Goal: Connect with others: Connect with others

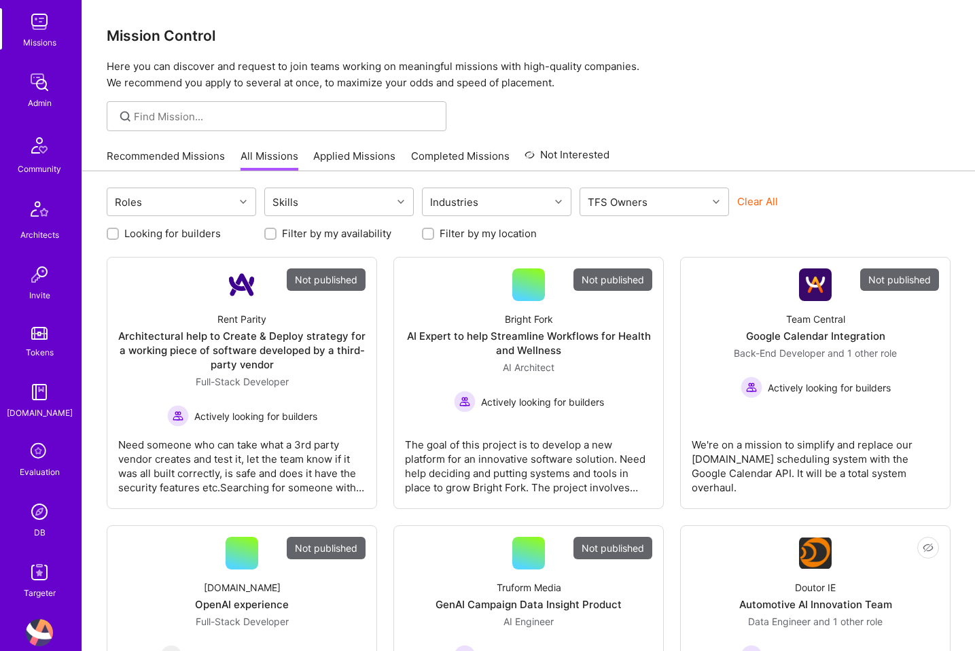
scroll to position [216, 0]
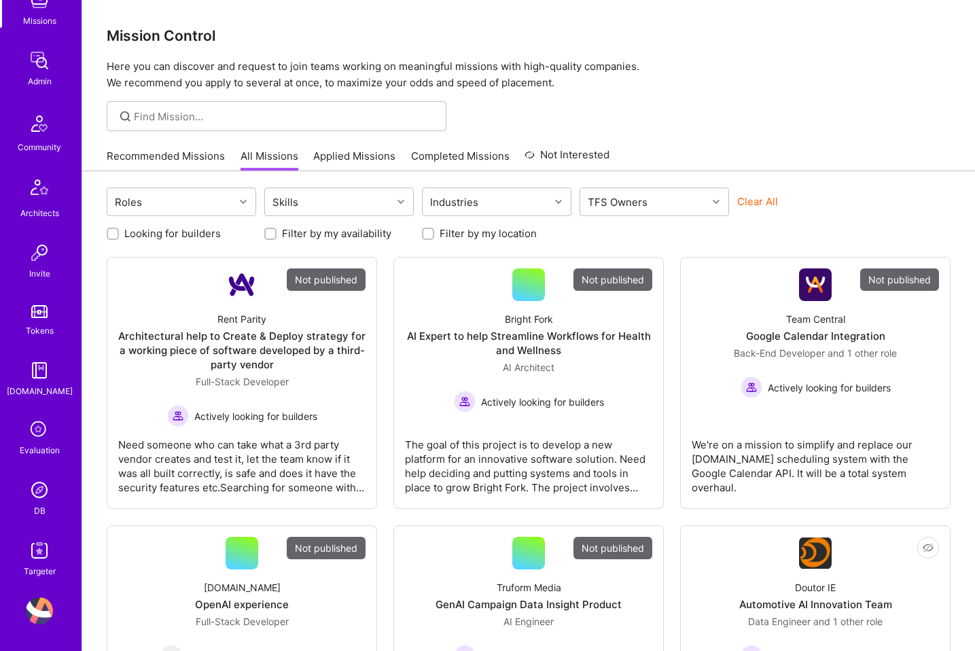
click at [42, 610] on img at bounding box center [39, 610] width 27 height 27
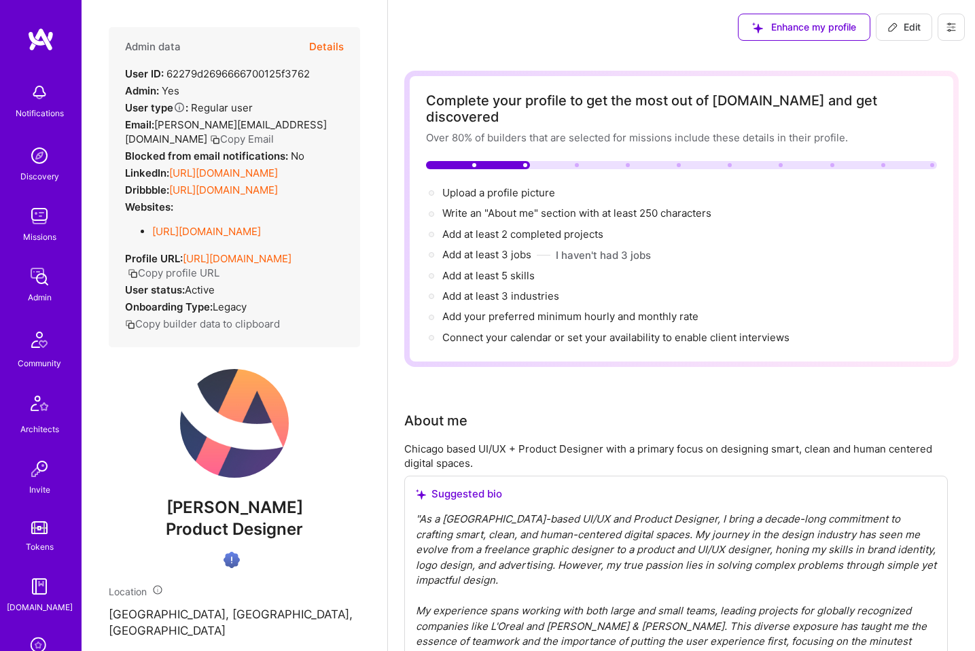
click at [948, 34] on button at bounding box center [950, 27] width 27 height 27
click at [879, 192] on button "Log Out" at bounding box center [902, 196] width 126 height 35
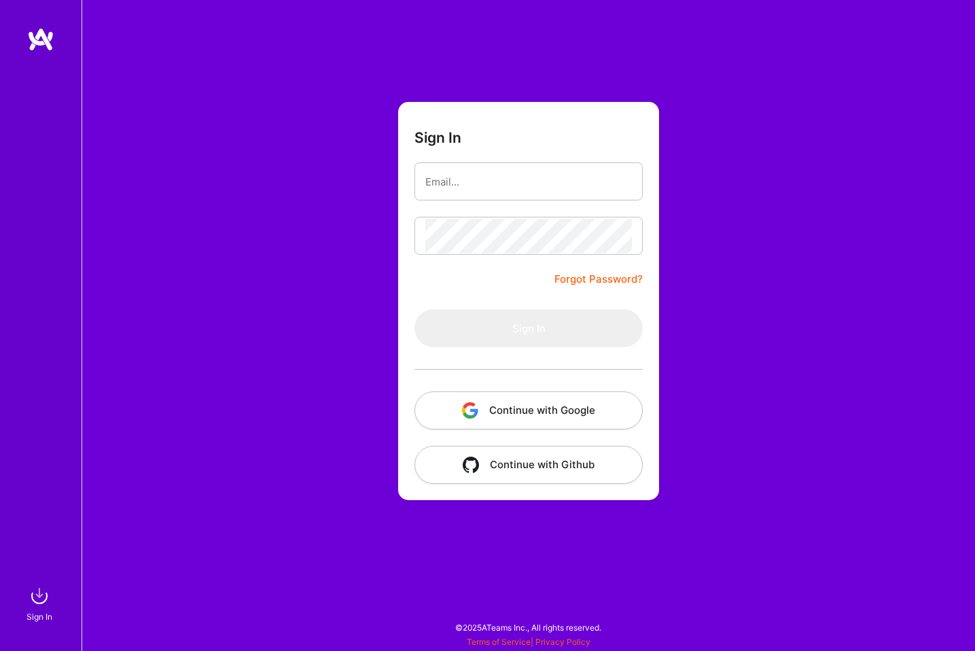
click at [581, 402] on button "Continue with Google" at bounding box center [528, 410] width 228 height 38
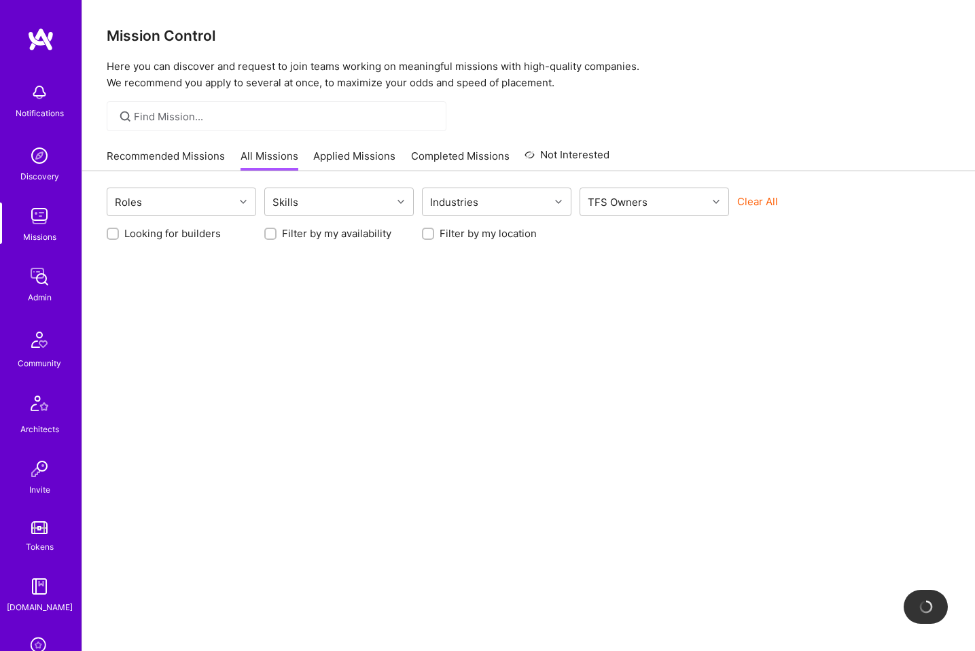
click at [37, 167] on img at bounding box center [39, 155] width 27 height 27
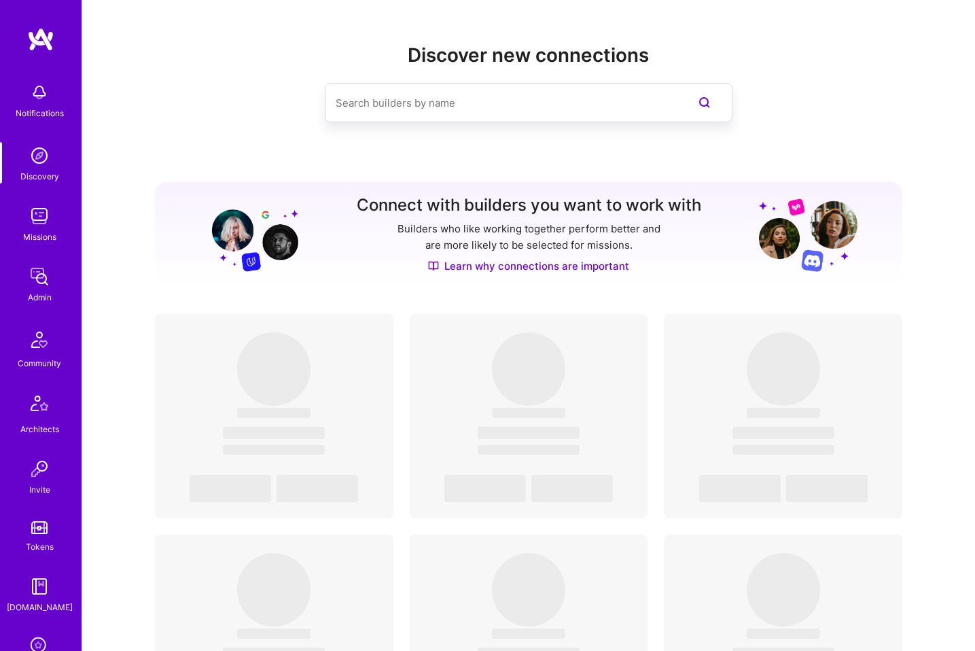
click at [539, 105] on input at bounding box center [501, 103] width 331 height 35
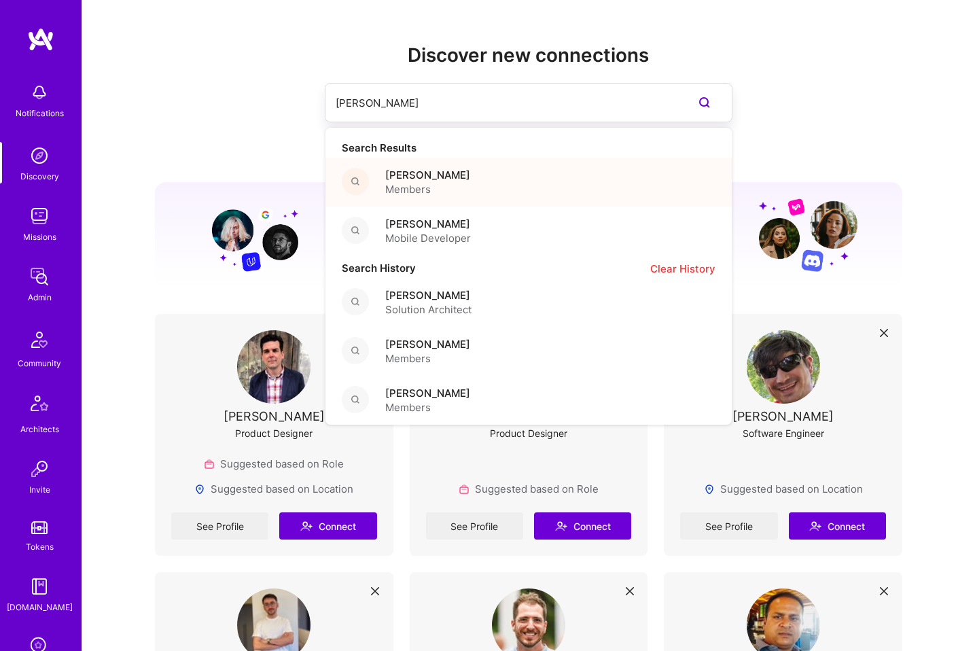
type input "[PERSON_NAME]"
click at [500, 176] on div "[PERSON_NAME] Members" at bounding box center [528, 182] width 406 height 49
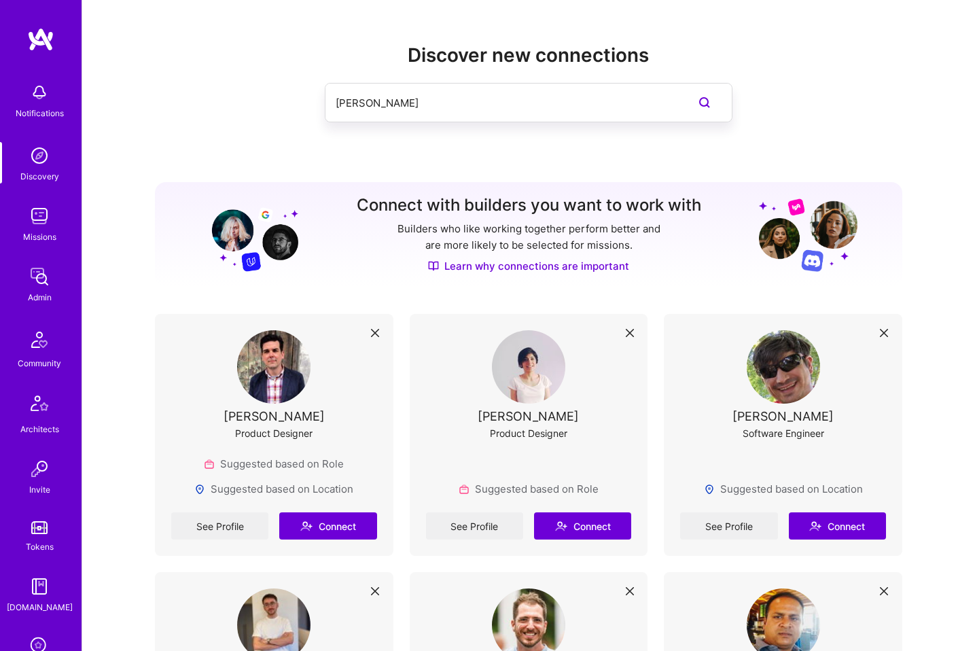
click at [389, 98] on input "[PERSON_NAME]" at bounding box center [501, 103] width 331 height 35
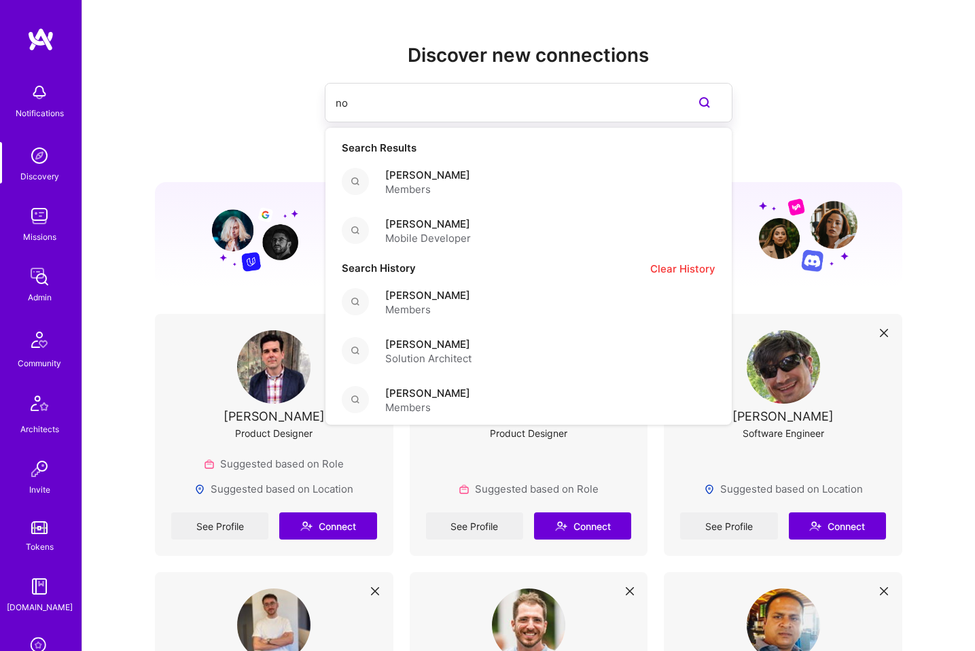
type input "n"
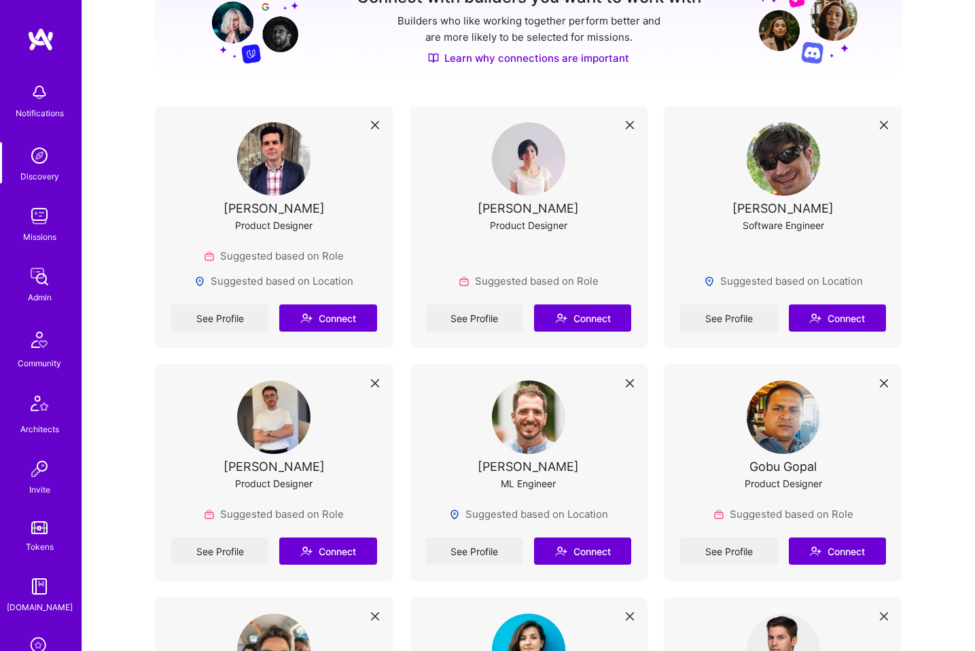
scroll to position [278, 0]
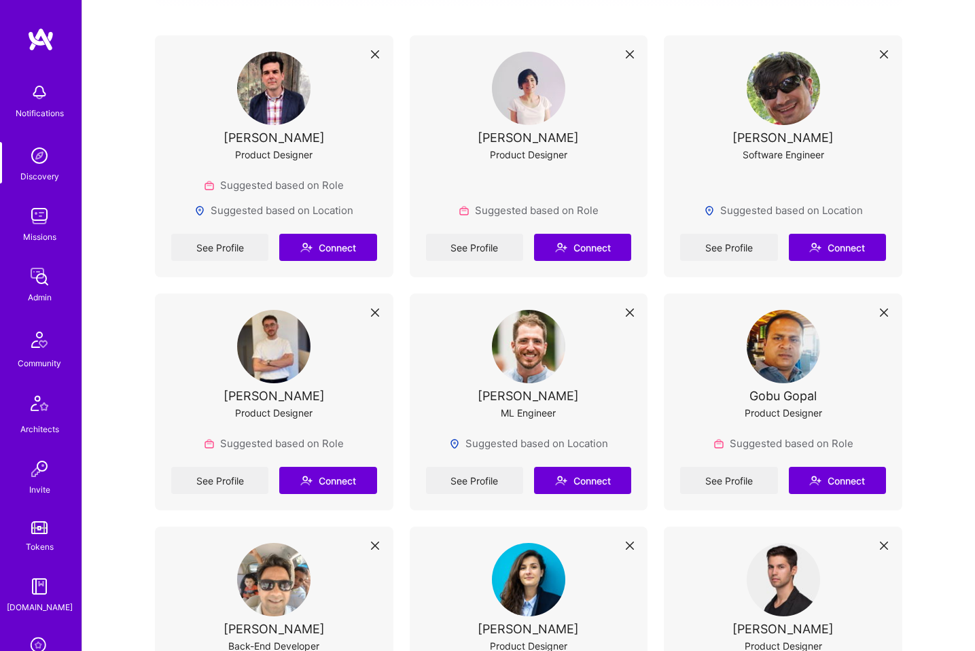
click at [525, 356] on img at bounding box center [528, 346] width 73 height 73
click at [476, 467] on link "See Profile" at bounding box center [474, 480] width 97 height 27
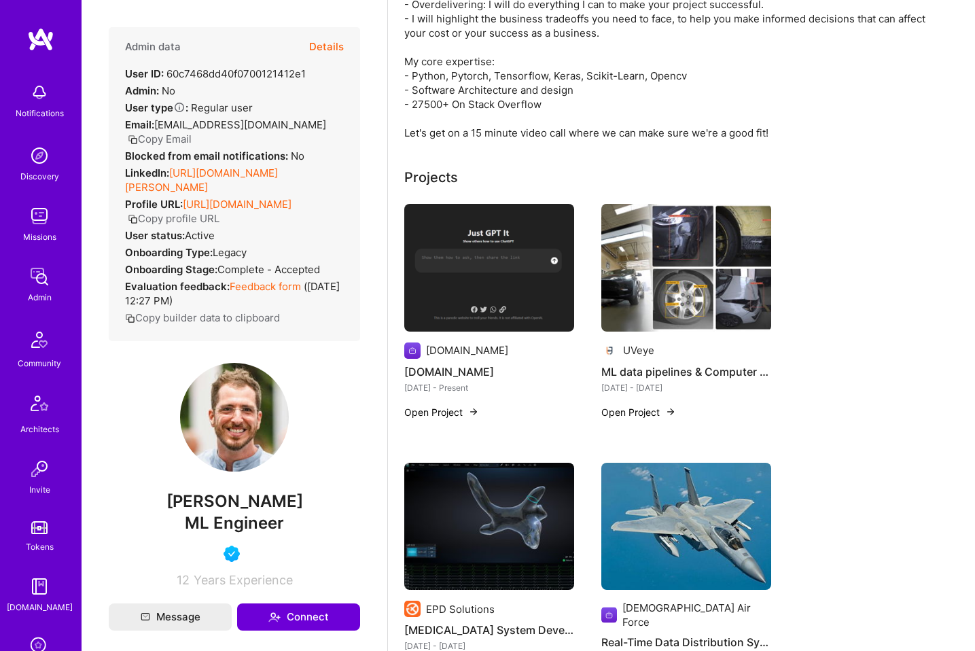
scroll to position [348, 0]
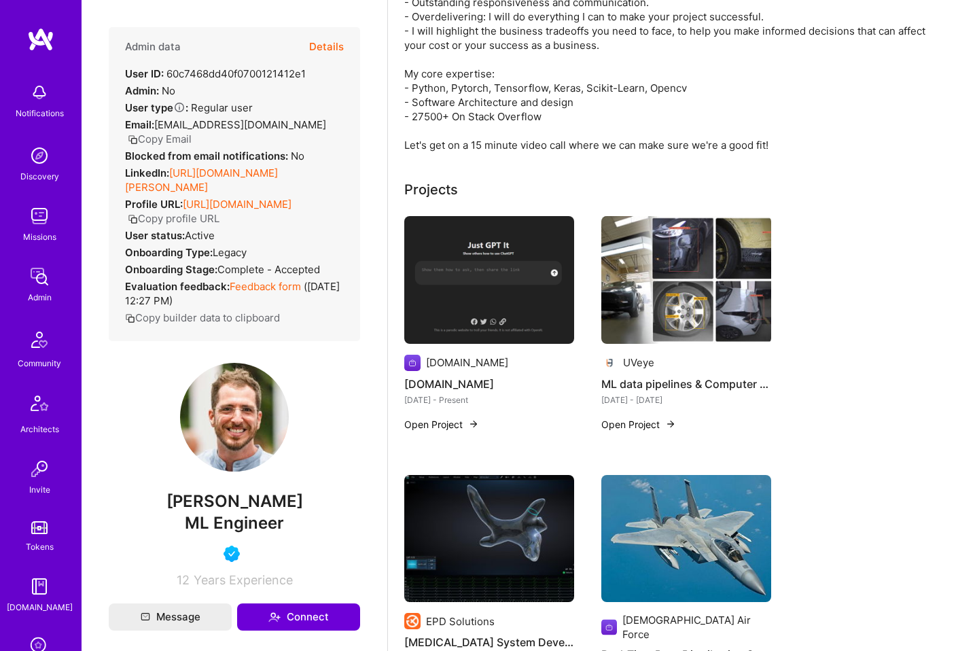
click at [278, 175] on link "[URL][DOMAIN_NAME][PERSON_NAME]" at bounding box center [201, 179] width 153 height 27
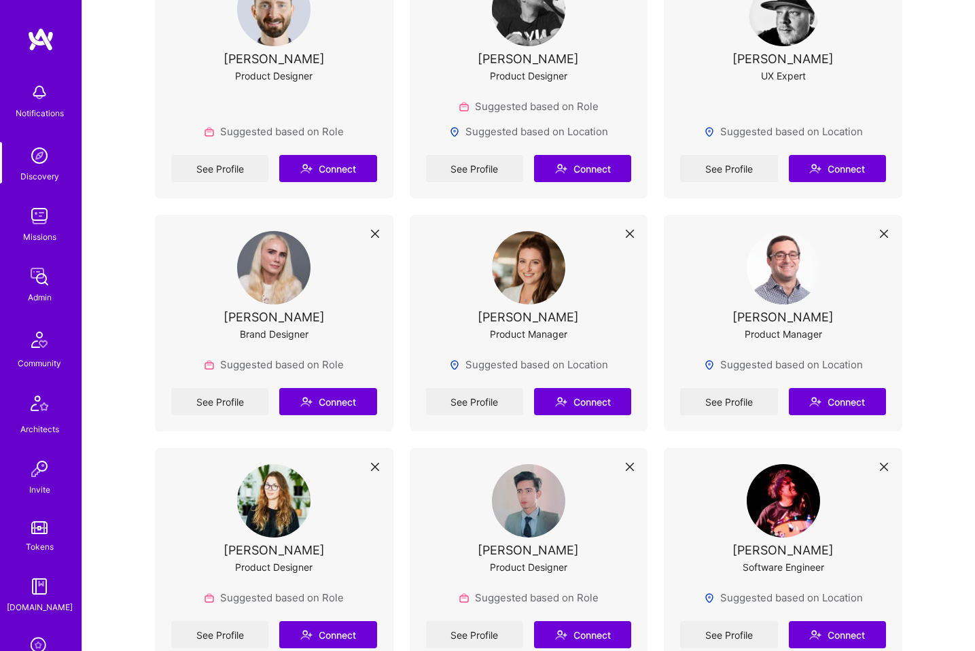
scroll to position [1321, 0]
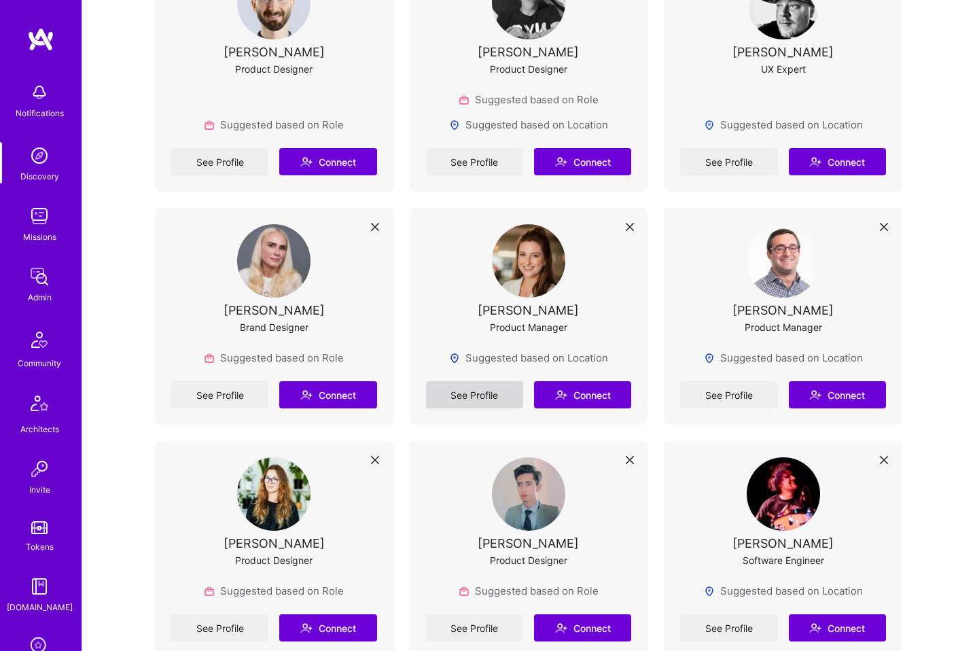
click at [472, 399] on link "See Profile" at bounding box center [474, 394] width 97 height 27
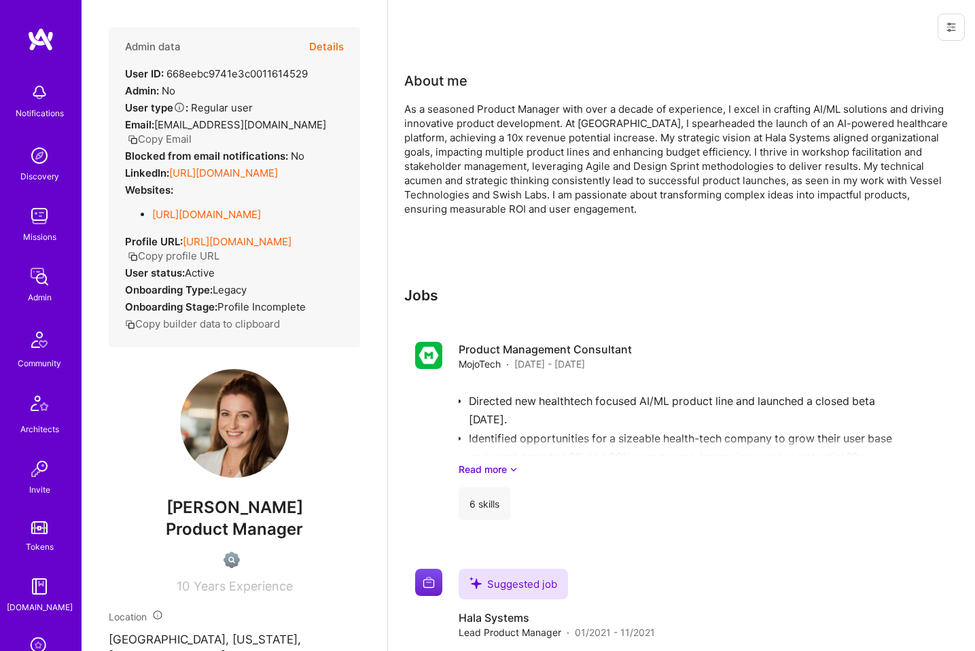
click at [258, 170] on link "[URL][DOMAIN_NAME]" at bounding box center [223, 172] width 109 height 13
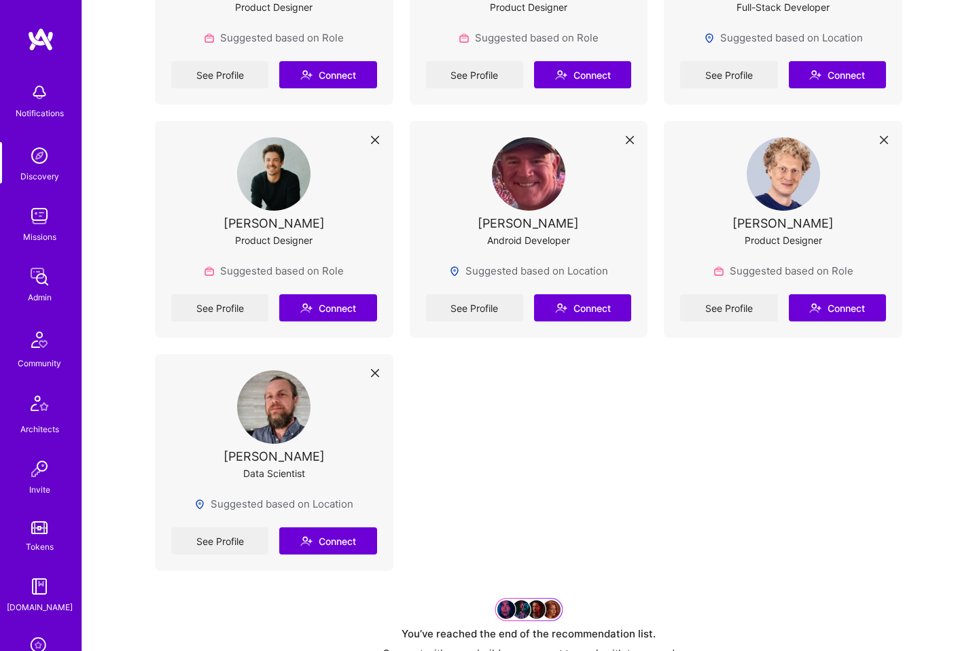
scroll to position [6831, 0]
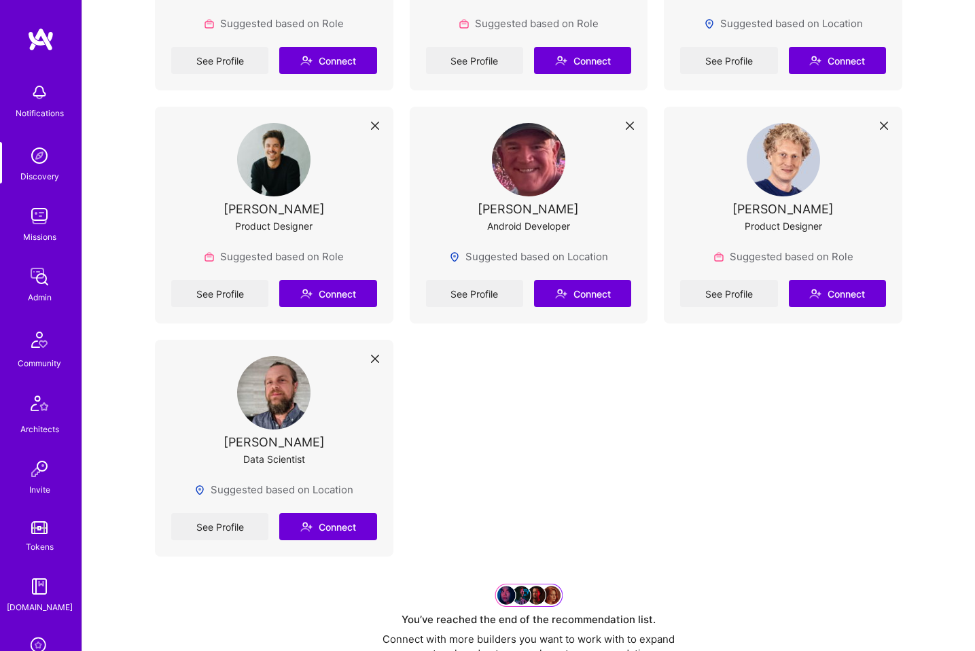
click at [272, 414] on img at bounding box center [273, 392] width 73 height 73
click at [228, 532] on link "See Profile" at bounding box center [219, 526] width 97 height 27
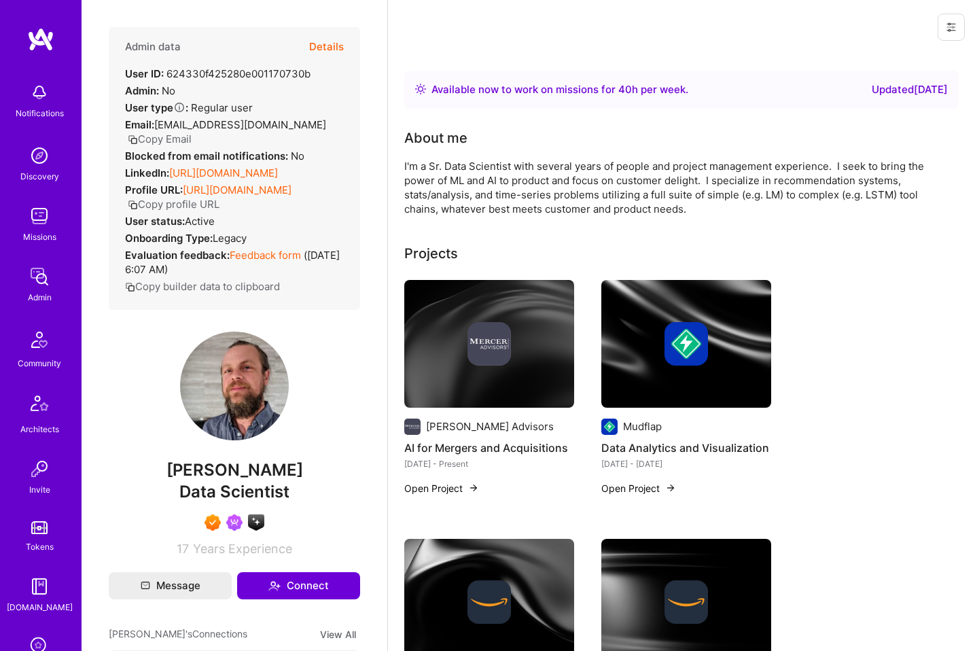
click at [278, 174] on link "[URL][DOMAIN_NAME]" at bounding box center [223, 172] width 109 height 13
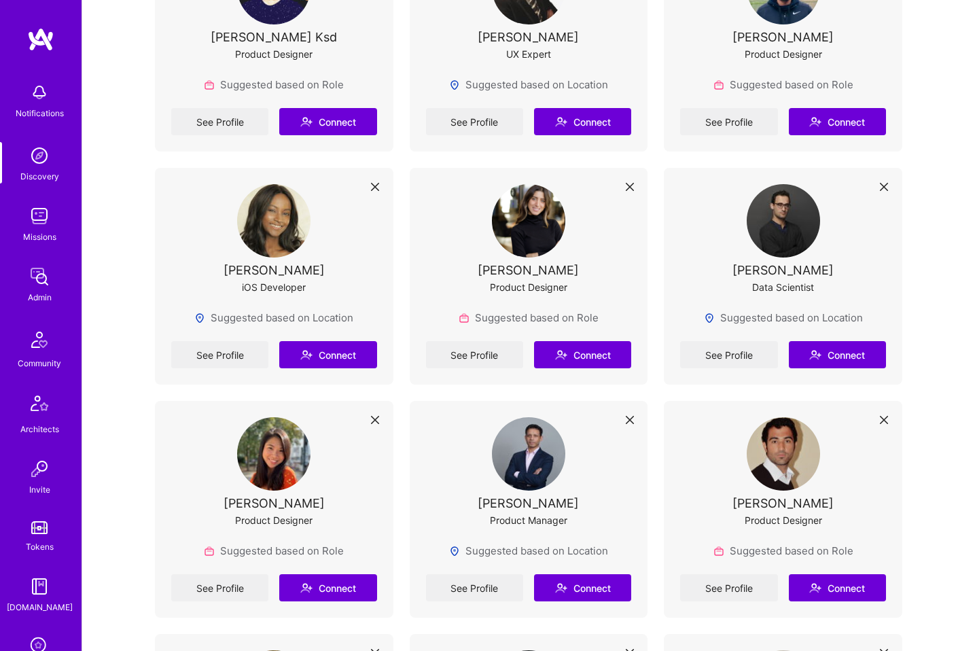
scroll to position [3025, 0]
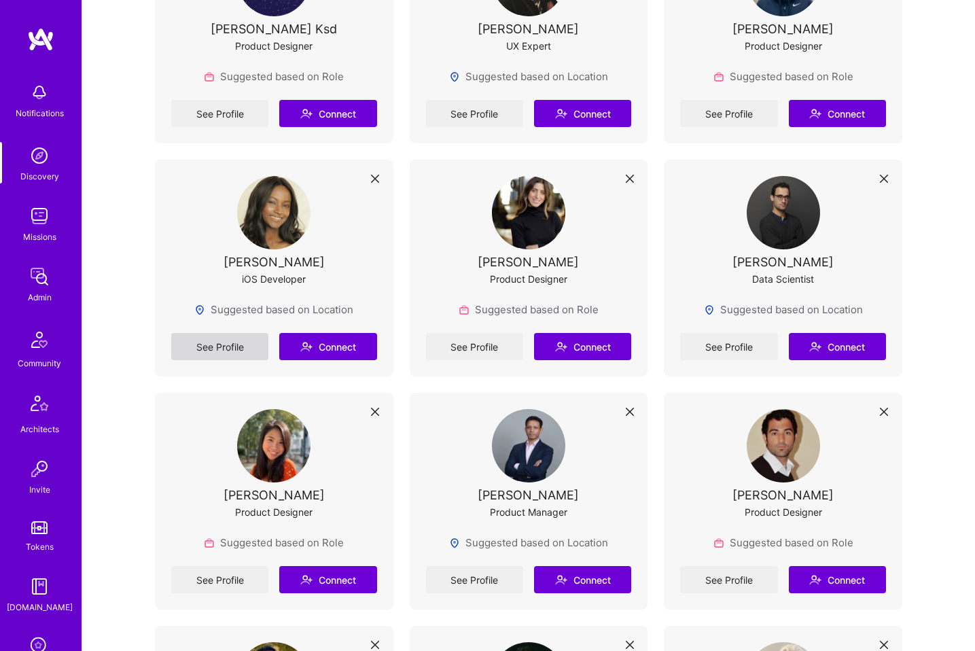
click at [223, 351] on link "See Profile" at bounding box center [219, 346] width 97 height 27
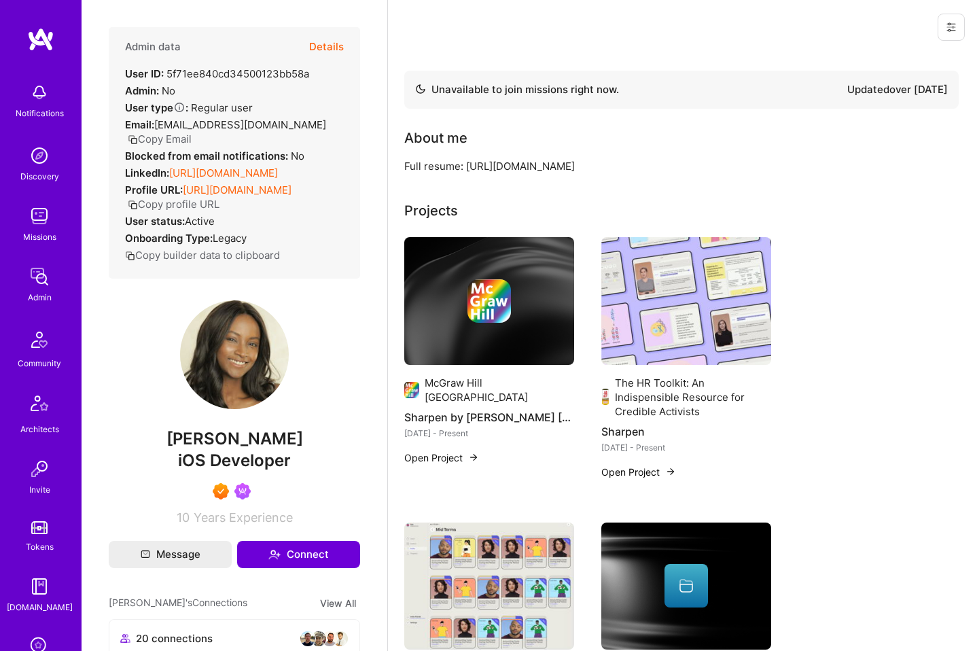
click at [233, 170] on link "[URL][DOMAIN_NAME]" at bounding box center [223, 172] width 109 height 13
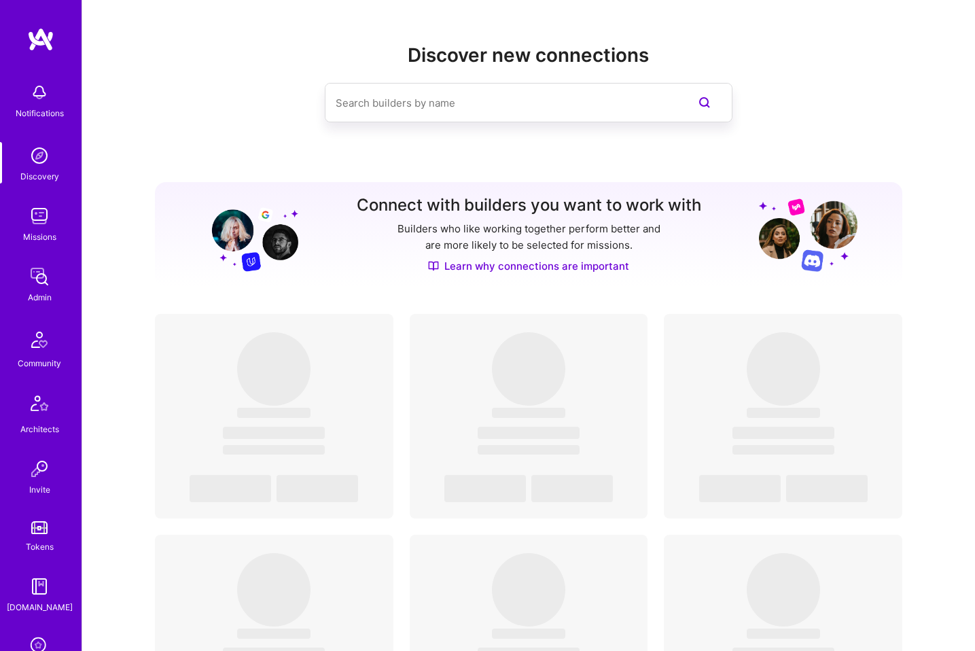
click at [437, 109] on input at bounding box center [501, 103] width 331 height 35
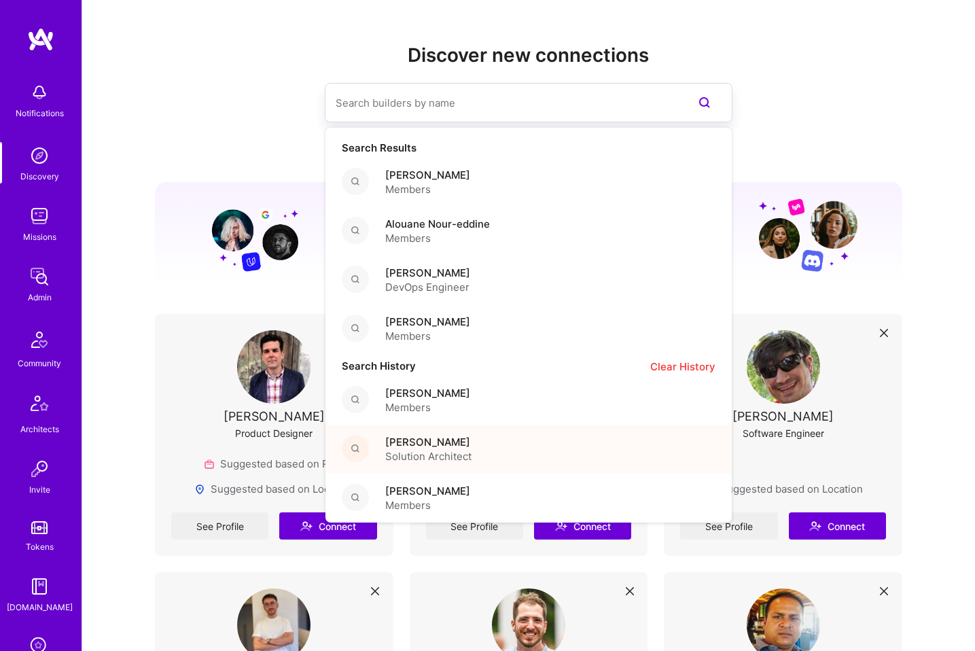
click at [450, 443] on span "[PERSON_NAME]" at bounding box center [428, 442] width 86 height 14
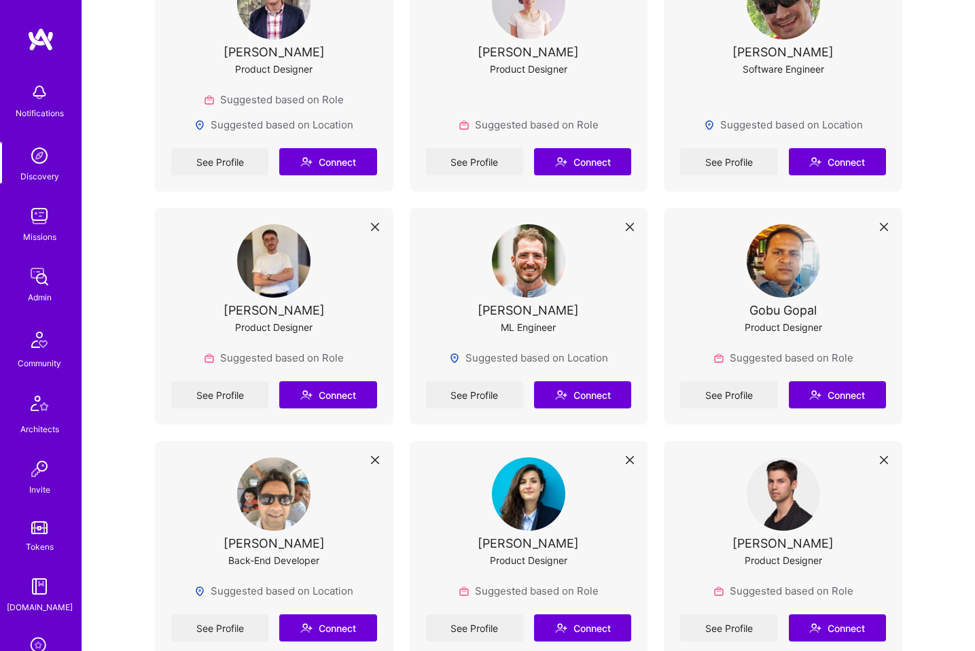
scroll to position [371, 0]
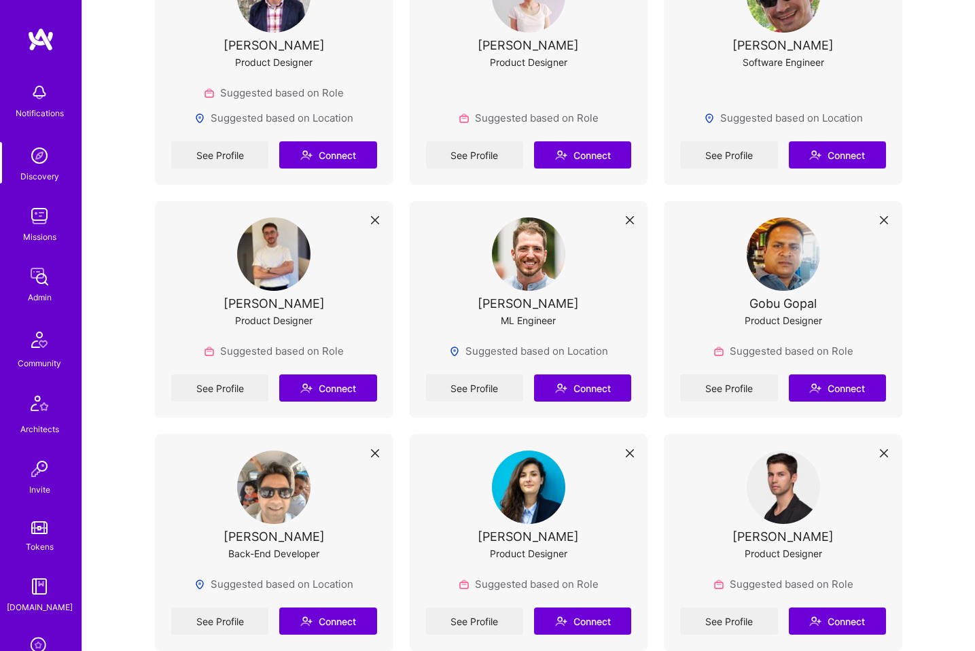
click at [539, 248] on img at bounding box center [528, 253] width 73 height 73
click at [480, 389] on link "See Profile" at bounding box center [474, 387] width 97 height 27
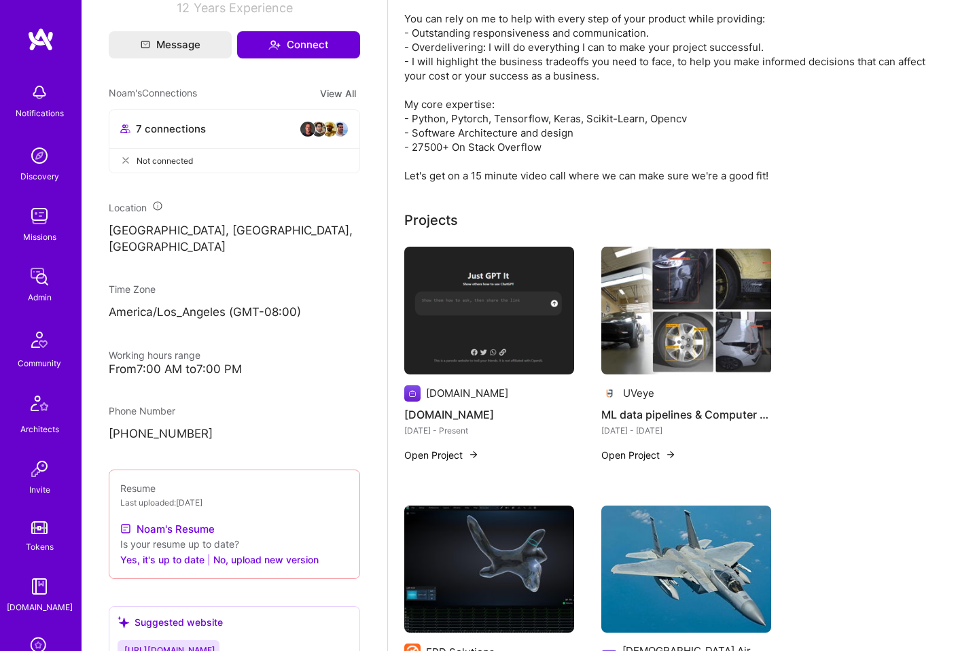
scroll to position [319, 0]
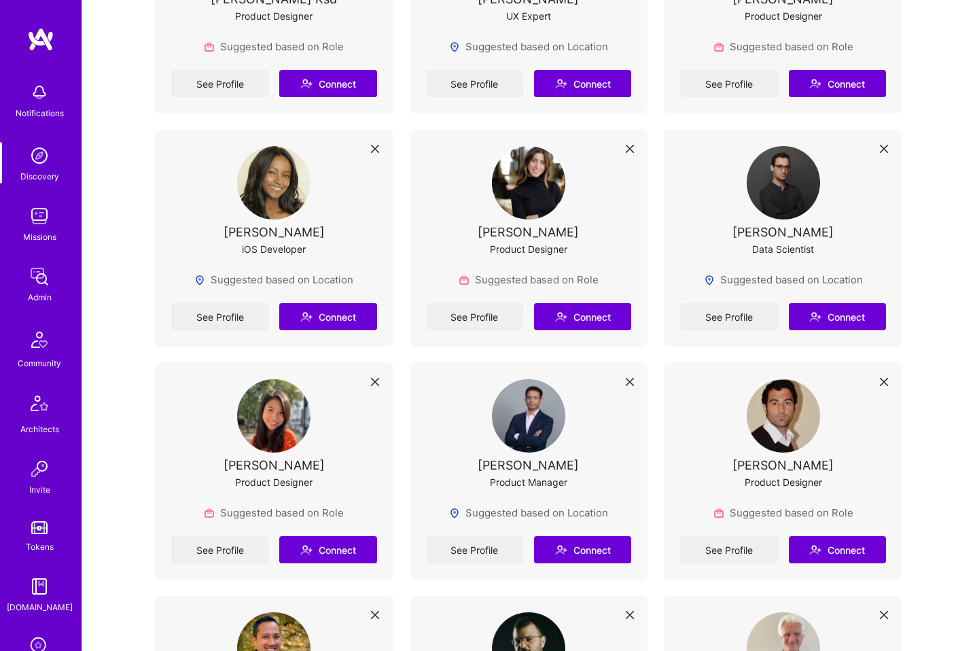
scroll to position [3059, 0]
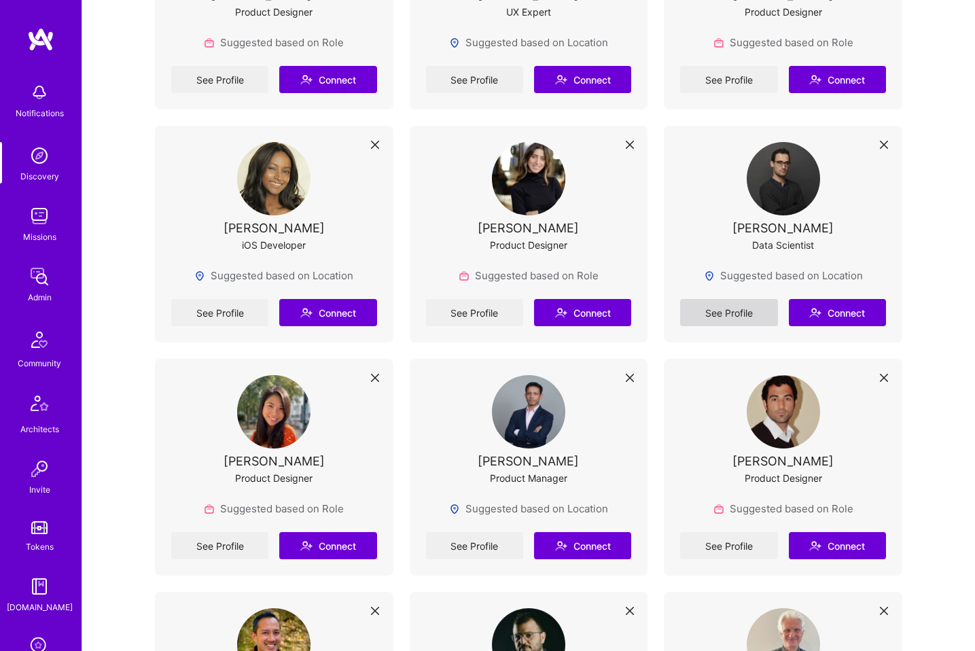
click at [712, 319] on link "See Profile" at bounding box center [728, 312] width 97 height 27
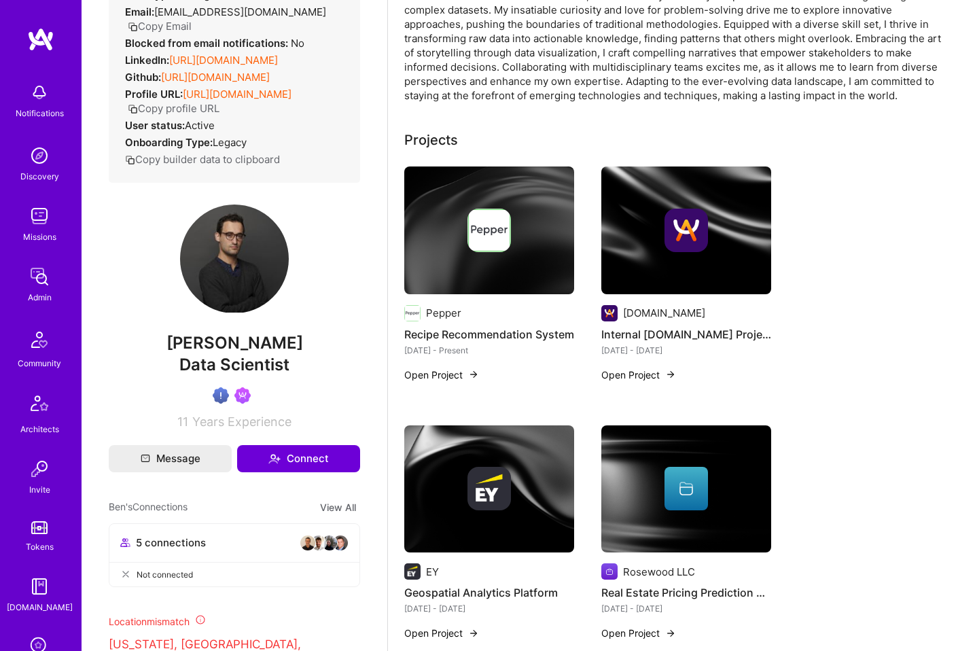
scroll to position [256, 0]
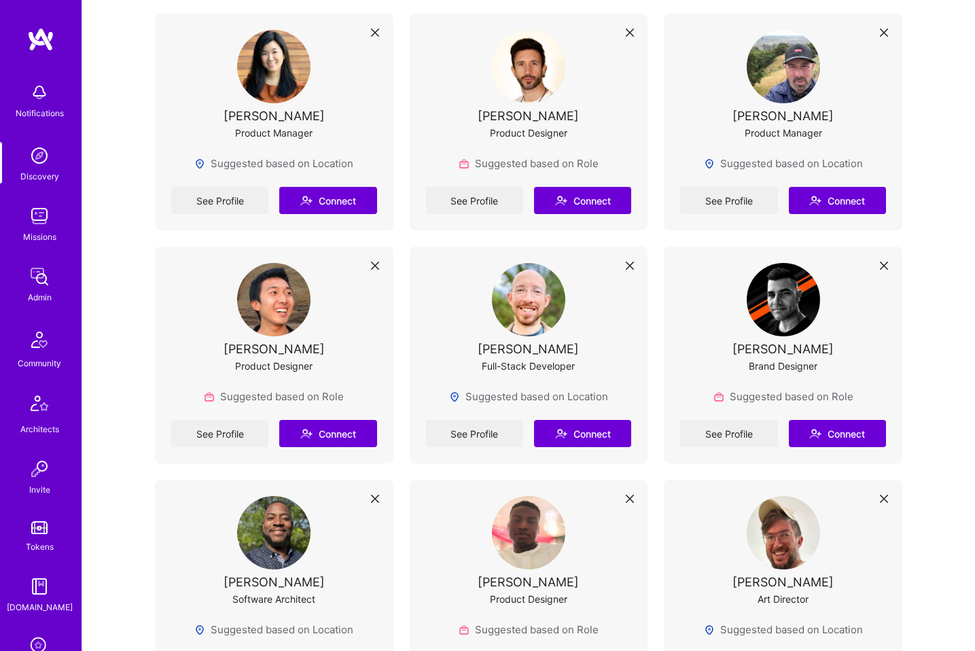
scroll to position [6060, 0]
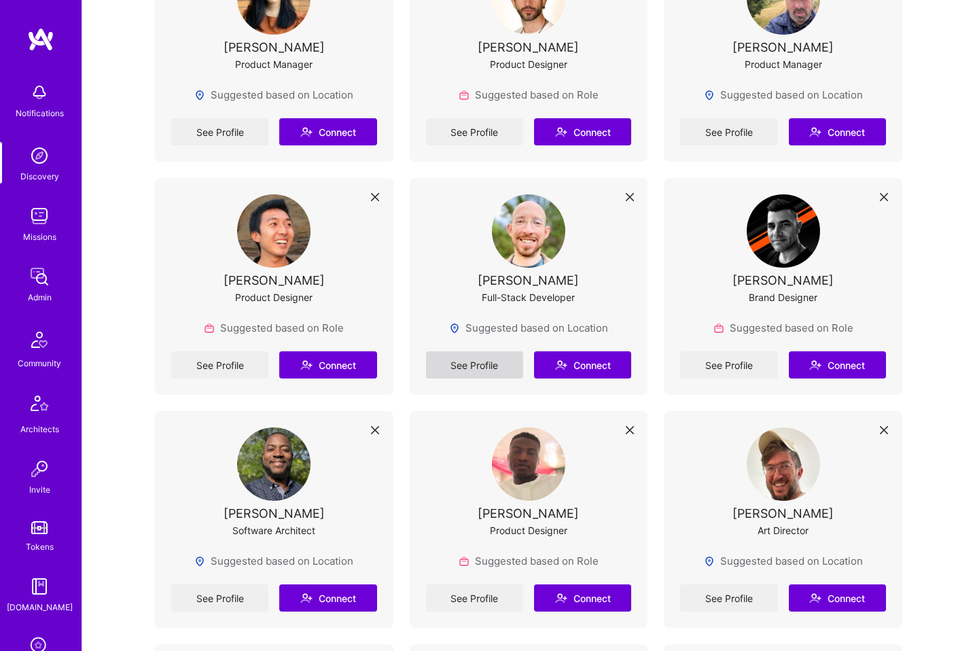
click at [463, 368] on link "See Profile" at bounding box center [474, 364] width 97 height 27
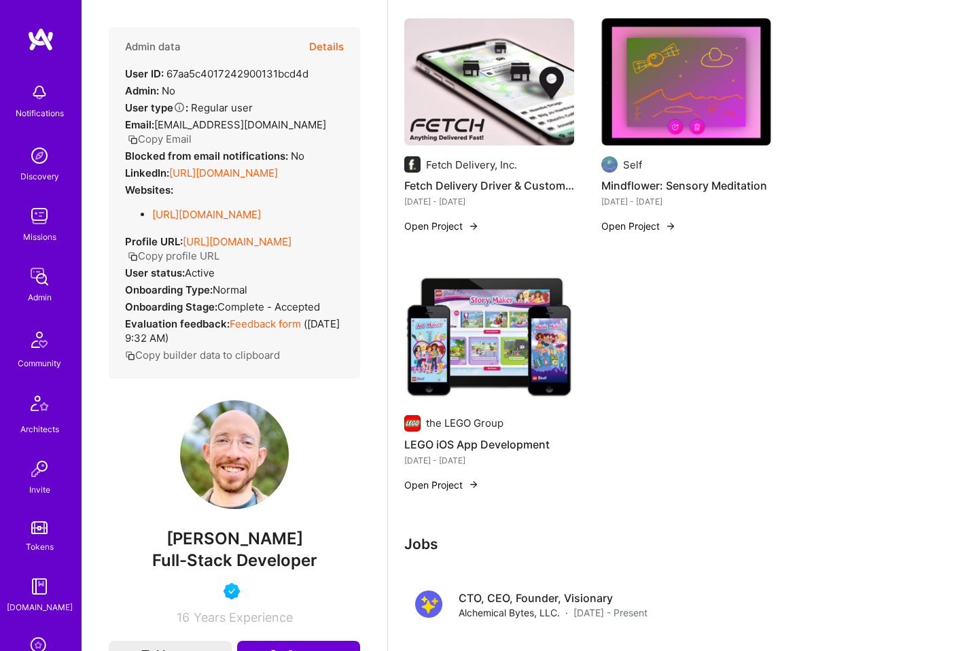
scroll to position [637, 0]
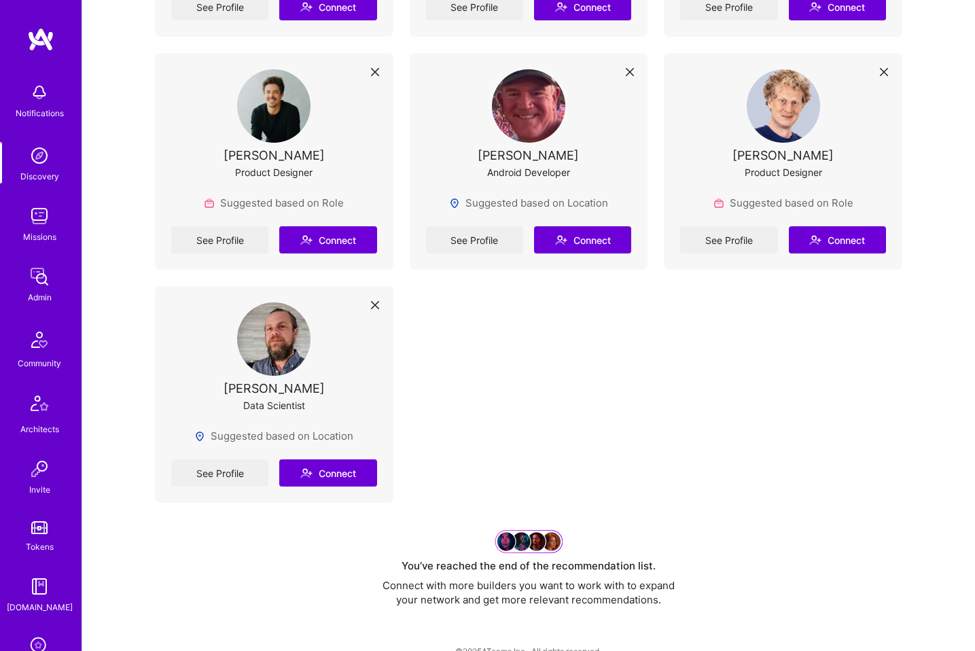
scroll to position [6890, 0]
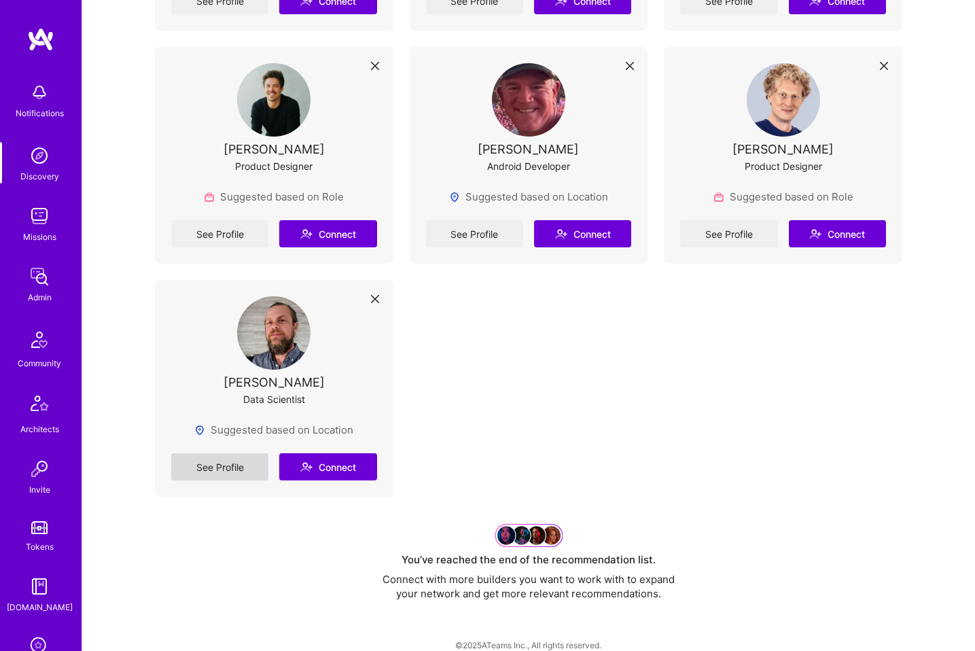
click at [217, 471] on link "See Profile" at bounding box center [219, 466] width 97 height 27
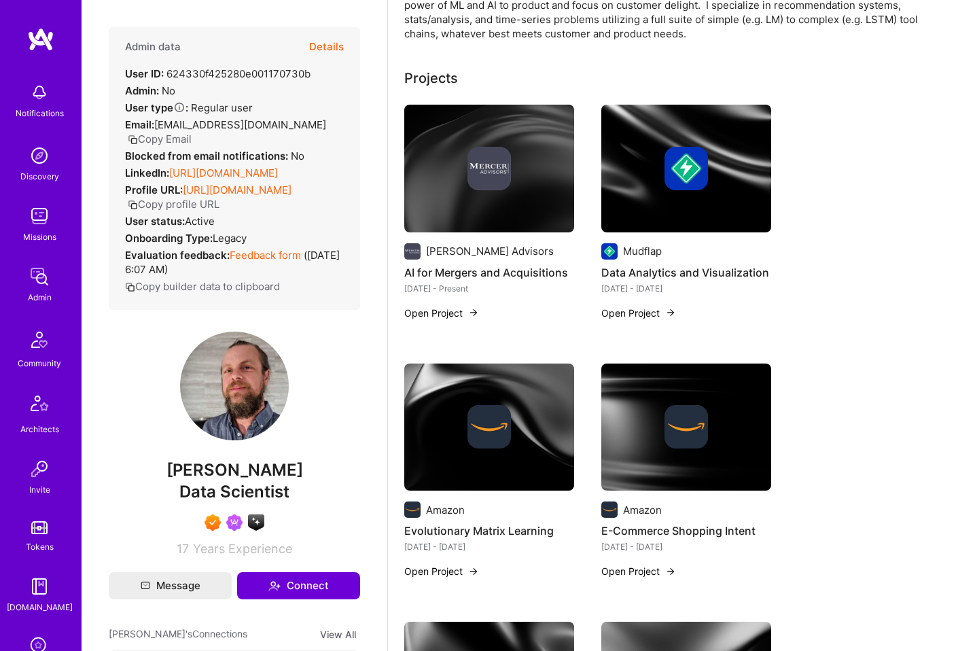
scroll to position [245, 0]
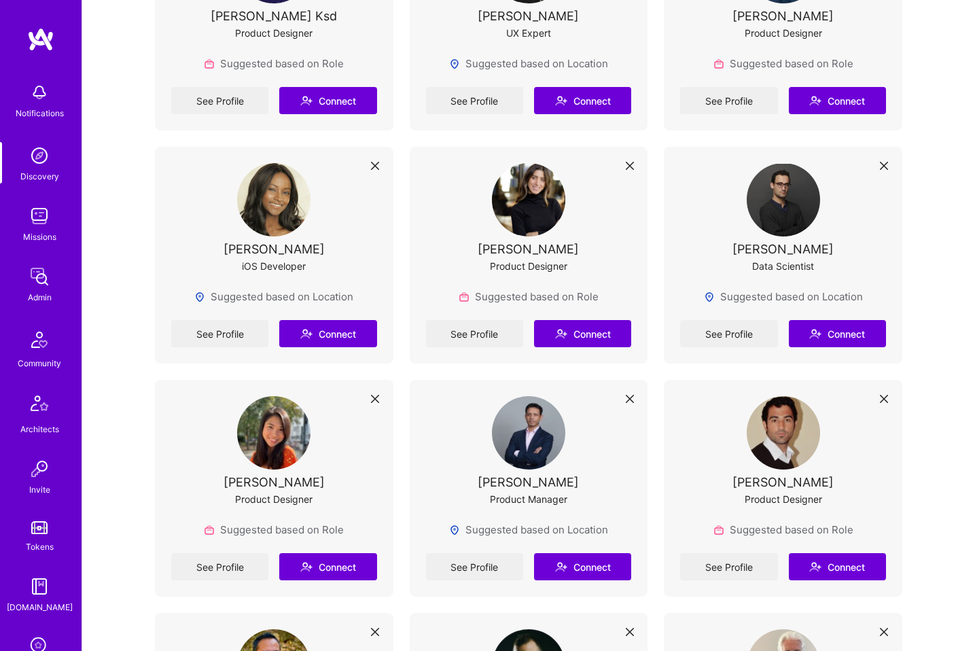
scroll to position [2972, 0]
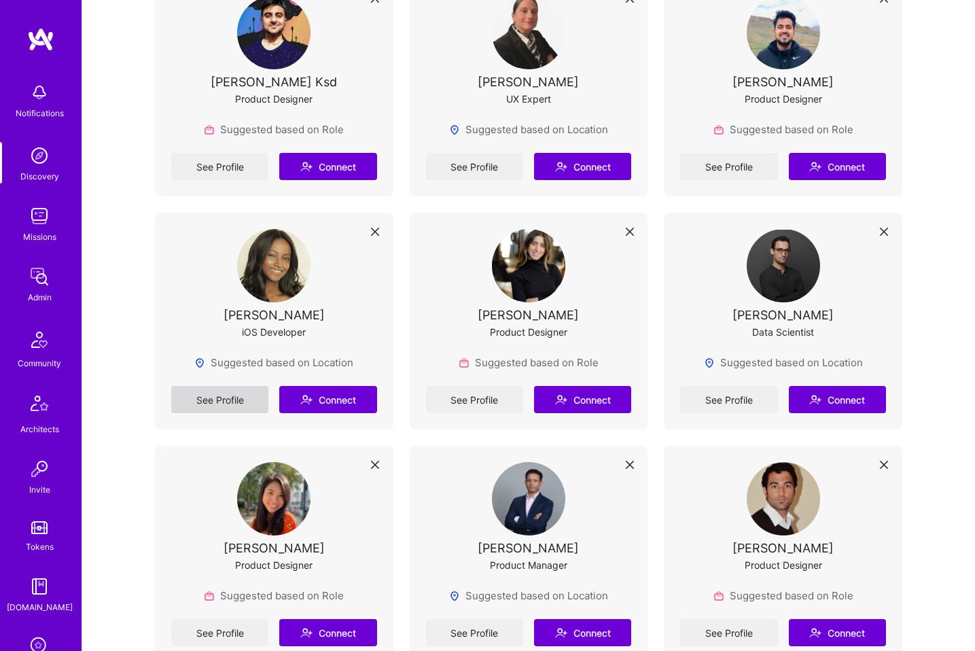
click at [238, 406] on link "See Profile" at bounding box center [219, 399] width 97 height 27
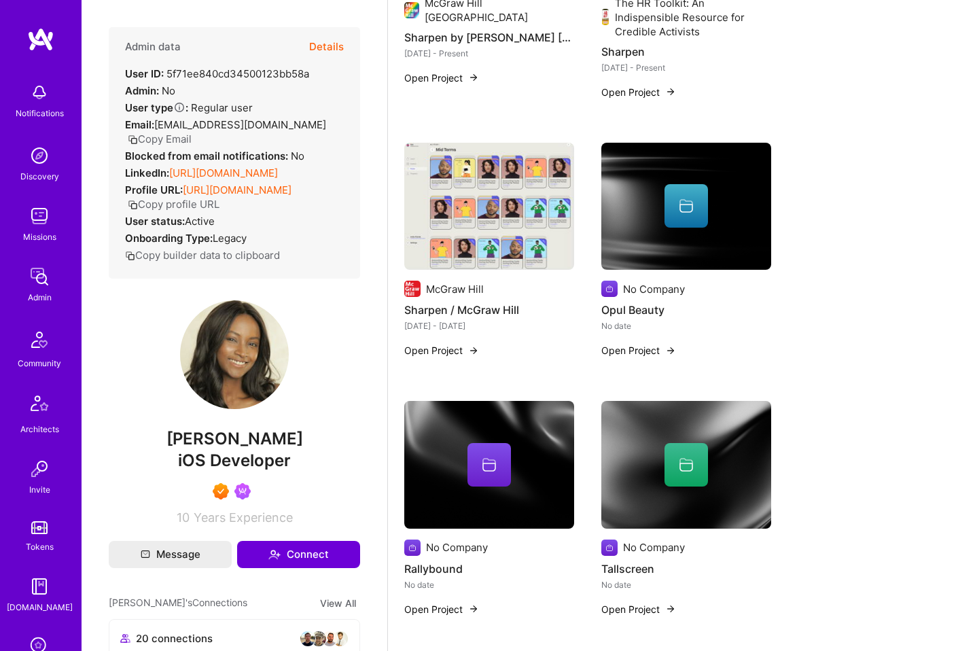
scroll to position [490, 0]
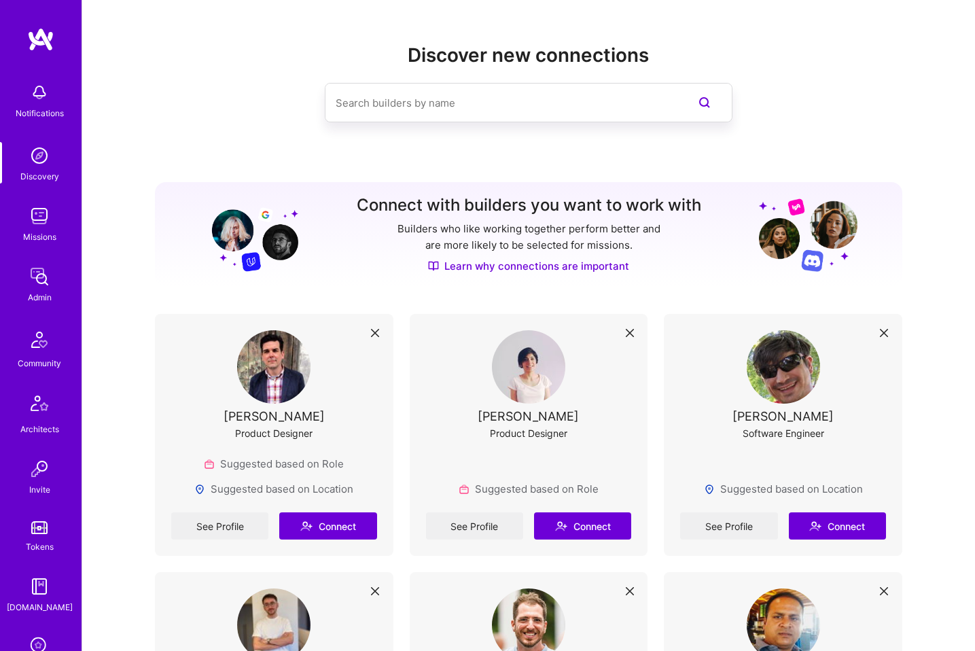
click at [445, 108] on input at bounding box center [501, 103] width 331 height 35
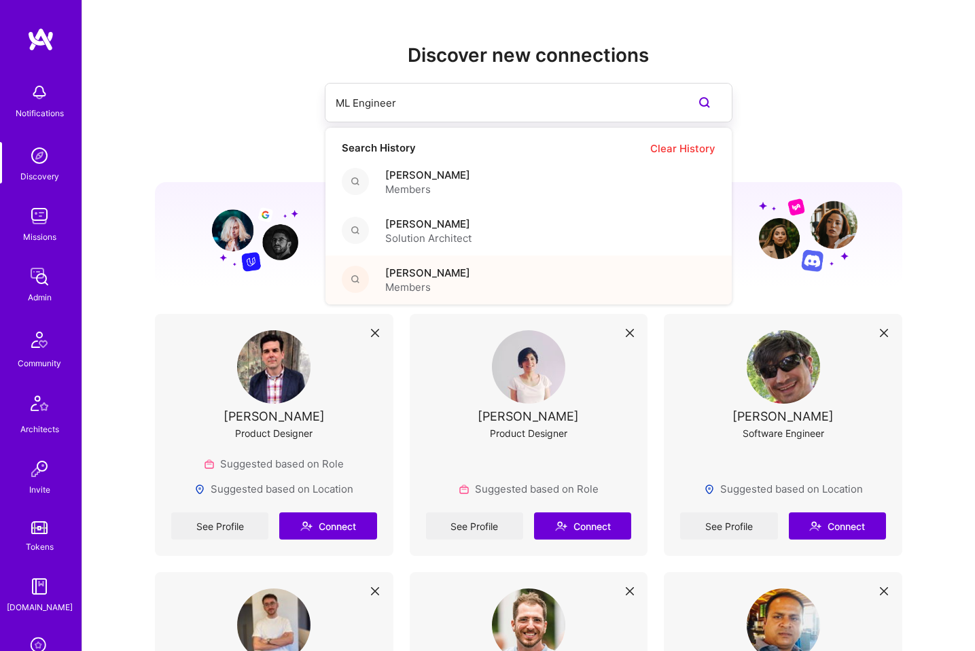
type input "ML Engineer"
click at [424, 283] on span "Members" at bounding box center [427, 287] width 85 height 14
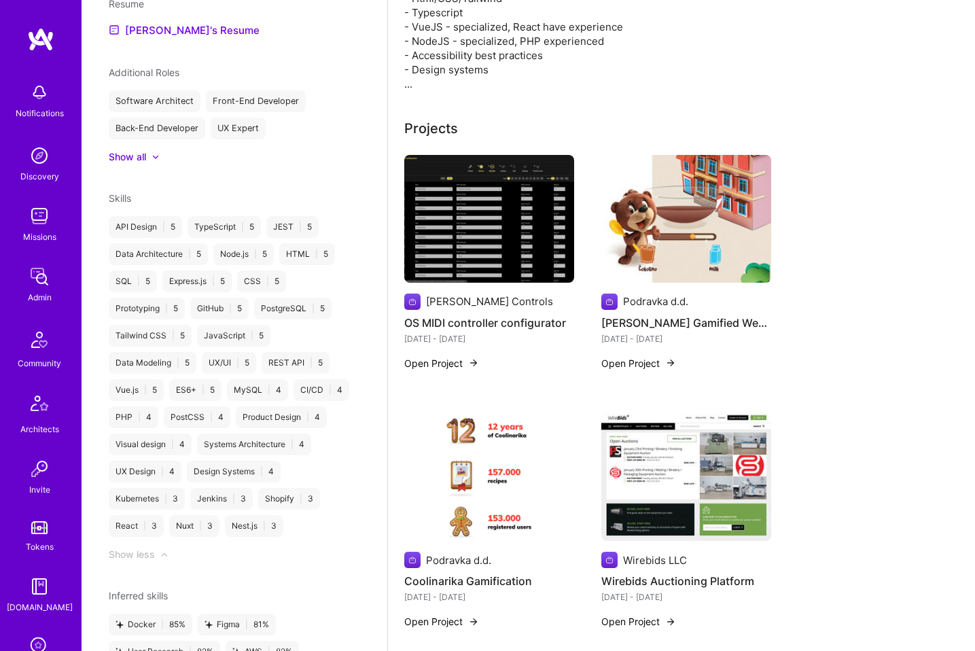
scroll to position [366, 0]
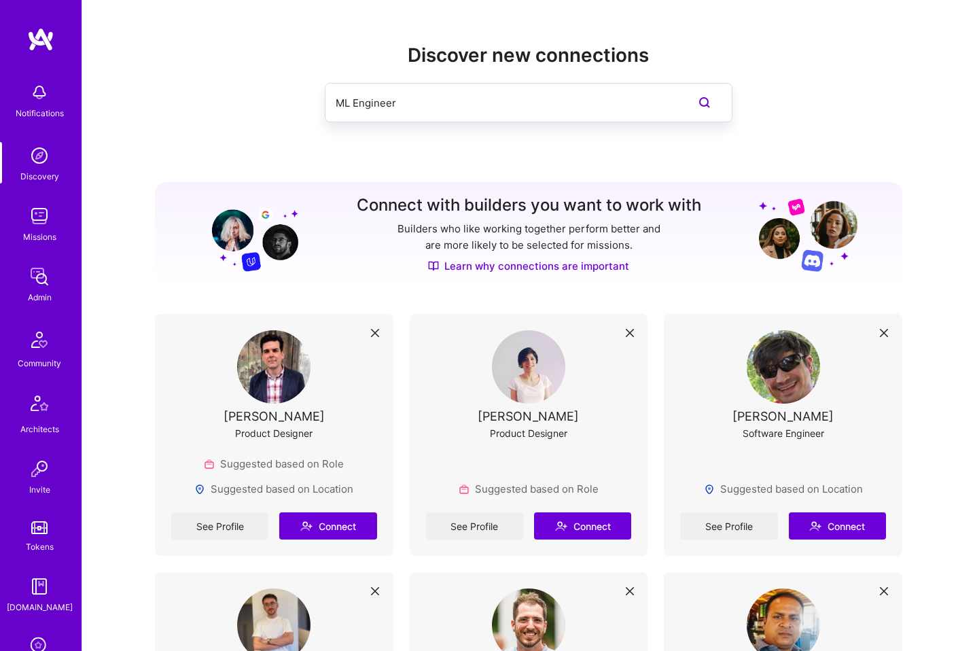
click at [446, 107] on input "ML Engineer" at bounding box center [501, 103] width 331 height 35
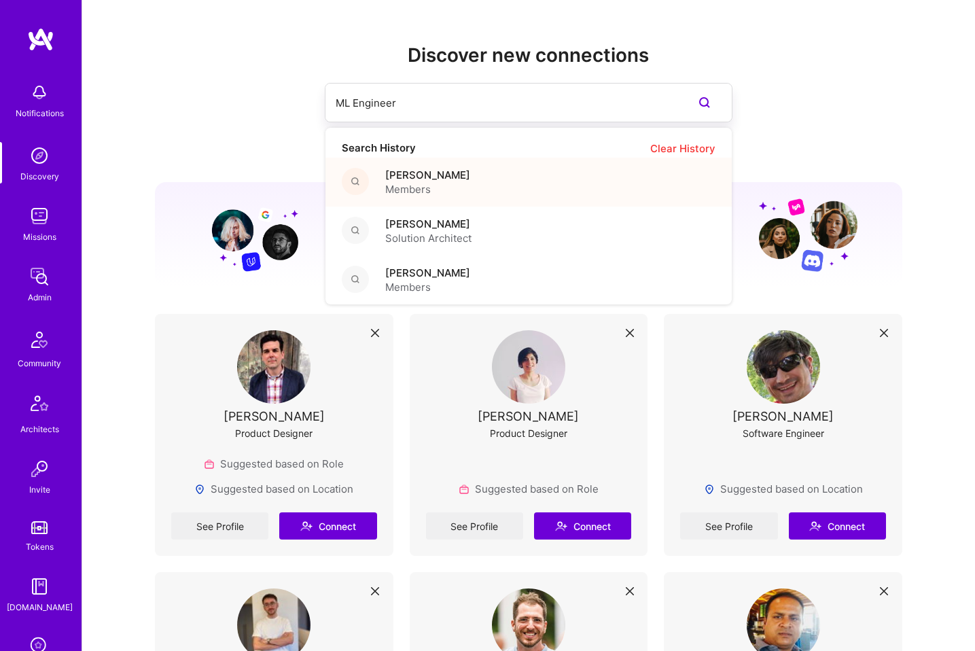
click at [439, 177] on span "[PERSON_NAME]" at bounding box center [427, 175] width 85 height 14
click at [436, 94] on input "ML Engineer" at bounding box center [501, 103] width 331 height 35
click at [444, 217] on span "[PERSON_NAME]" at bounding box center [428, 224] width 86 height 14
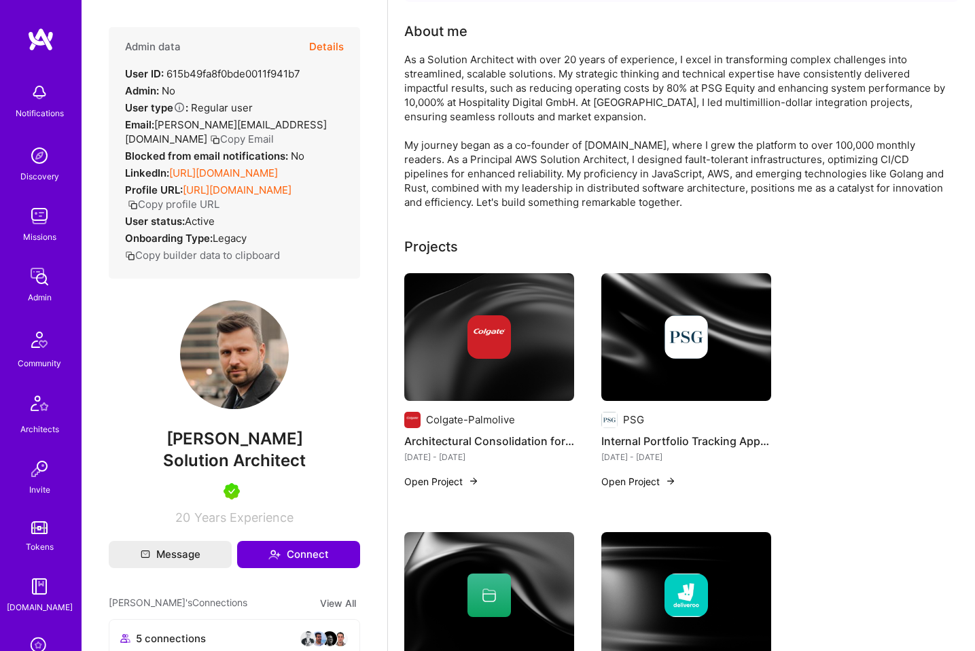
scroll to position [257, 0]
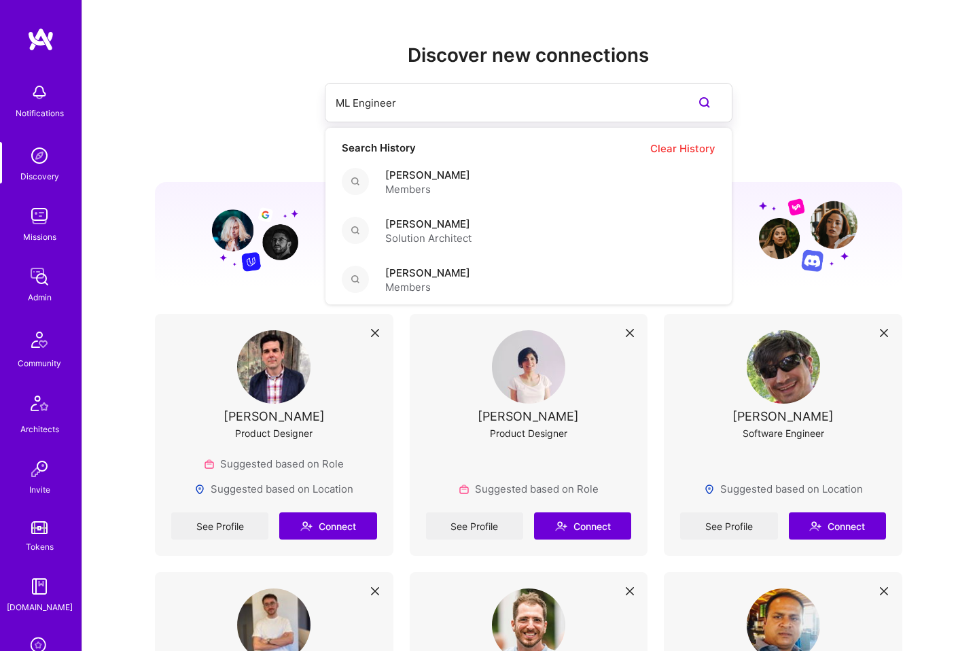
click at [463, 111] on input "ML Engineer" at bounding box center [501, 103] width 331 height 35
click at [462, 105] on input "ML Engineer" at bounding box center [501, 103] width 331 height 35
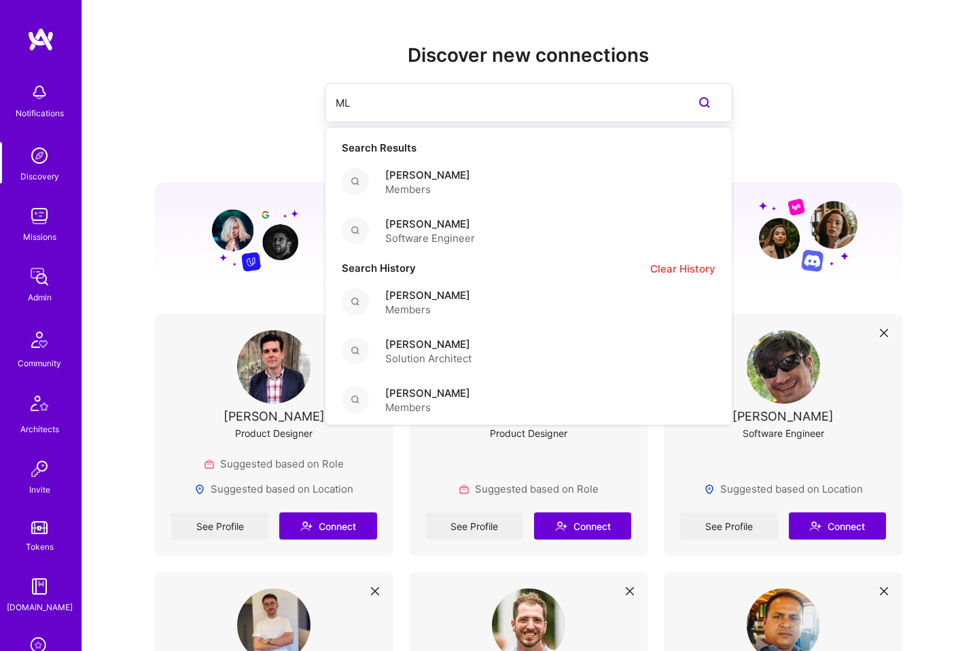
type input "M"
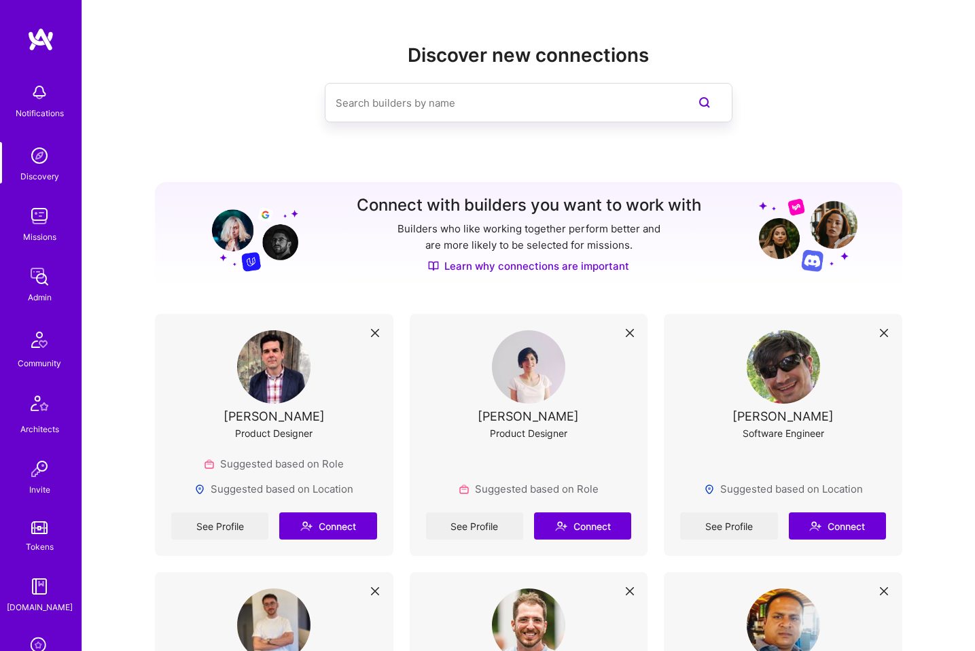
click at [268, 111] on div at bounding box center [528, 102] width 747 height 39
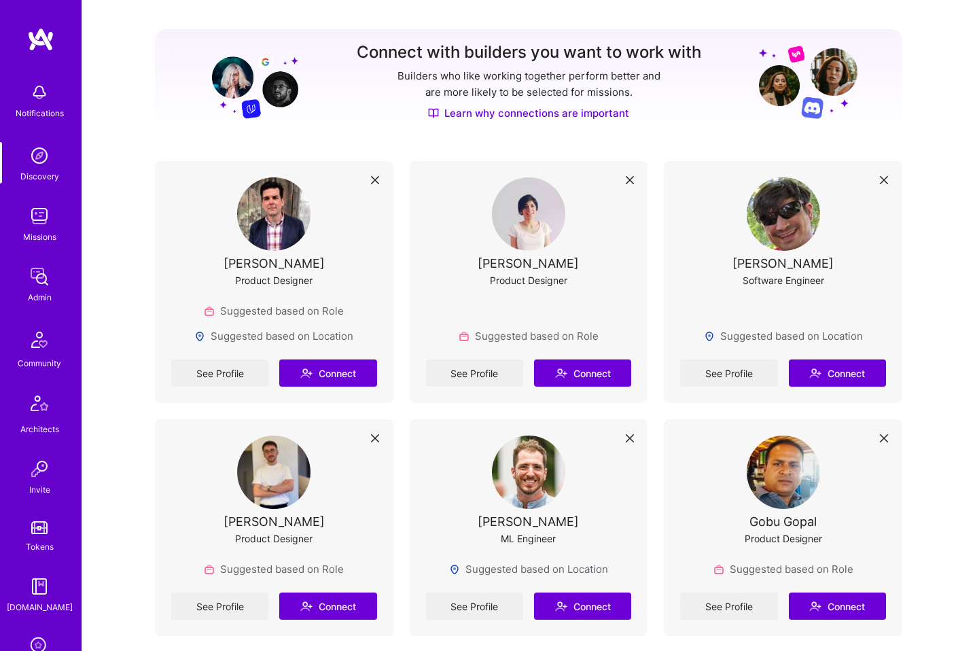
scroll to position [154, 0]
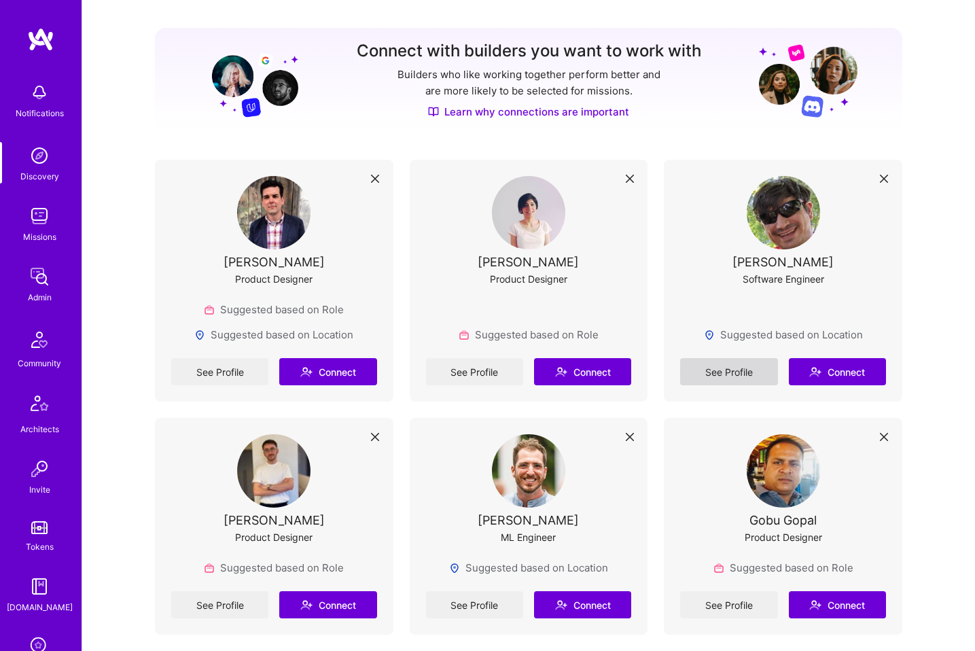
click at [732, 376] on link "See Profile" at bounding box center [728, 371] width 97 height 27
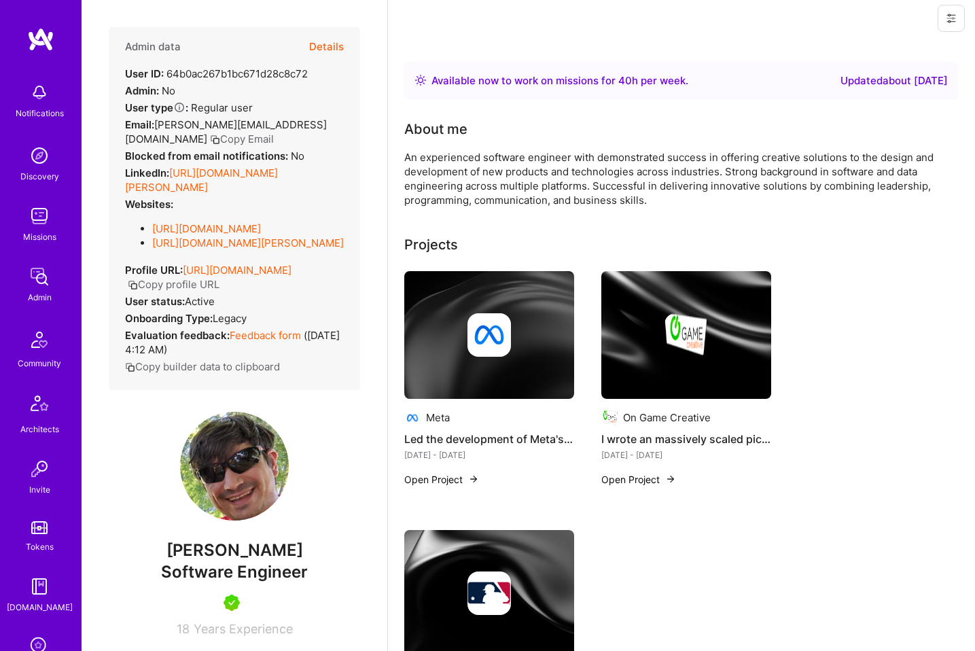
scroll to position [7, 0]
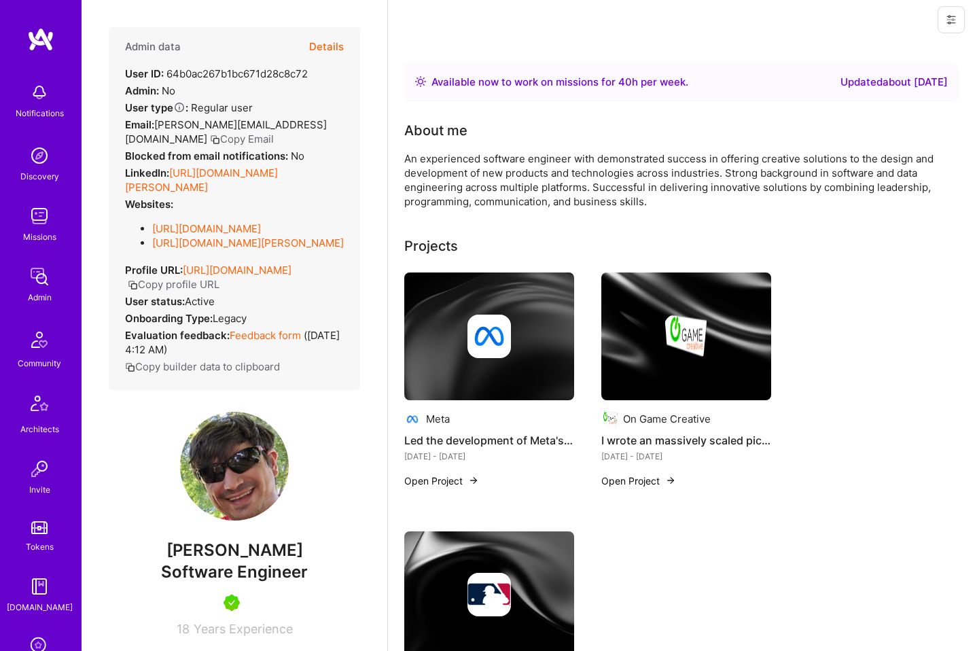
click at [264, 176] on link "[URL][DOMAIN_NAME][PERSON_NAME]" at bounding box center [201, 179] width 153 height 27
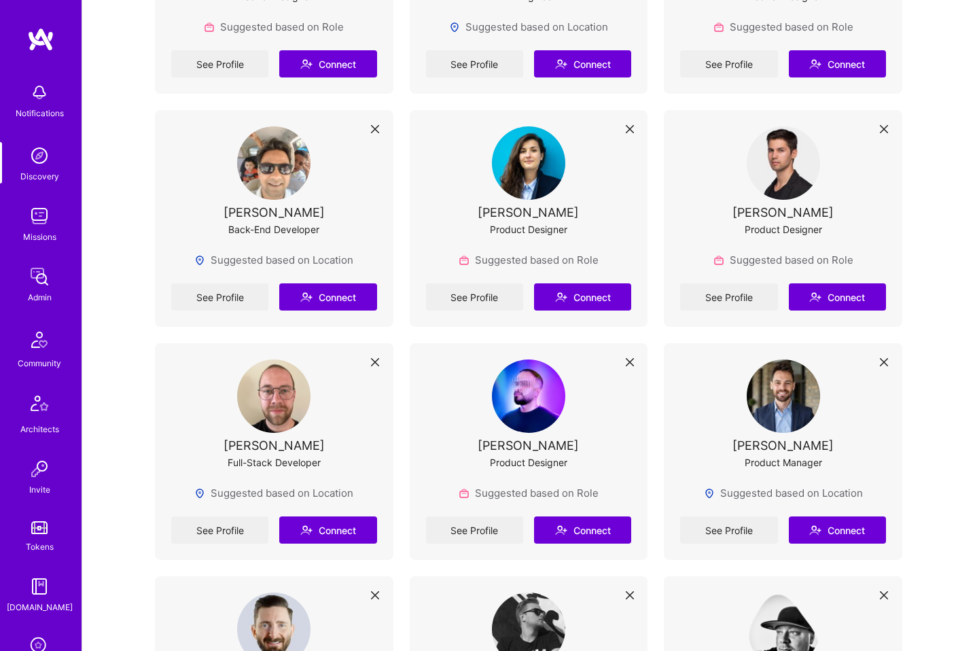
scroll to position [729, 0]
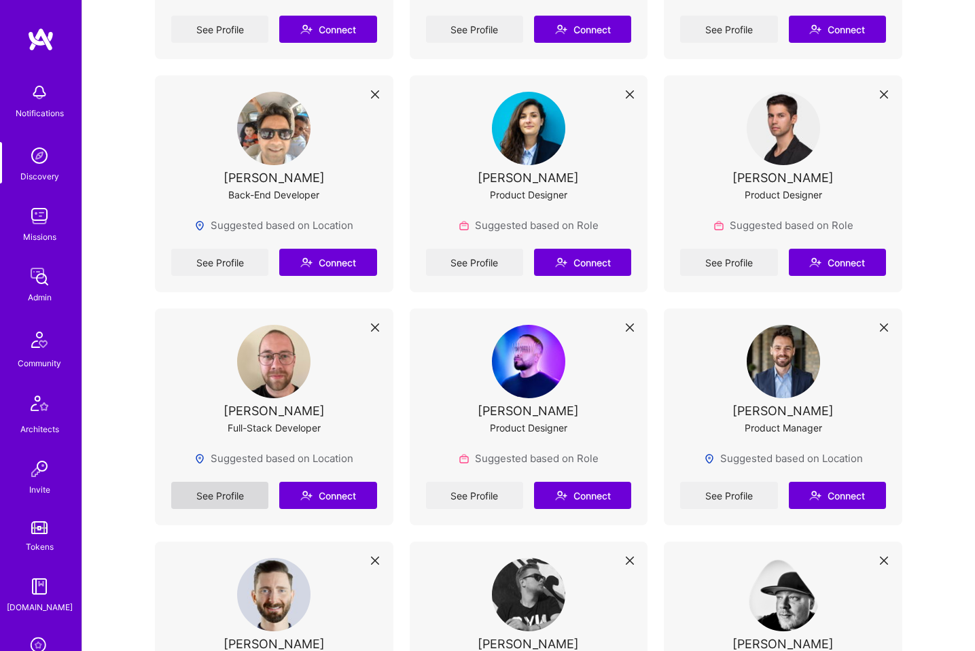
click at [217, 501] on link "See Profile" at bounding box center [219, 495] width 97 height 27
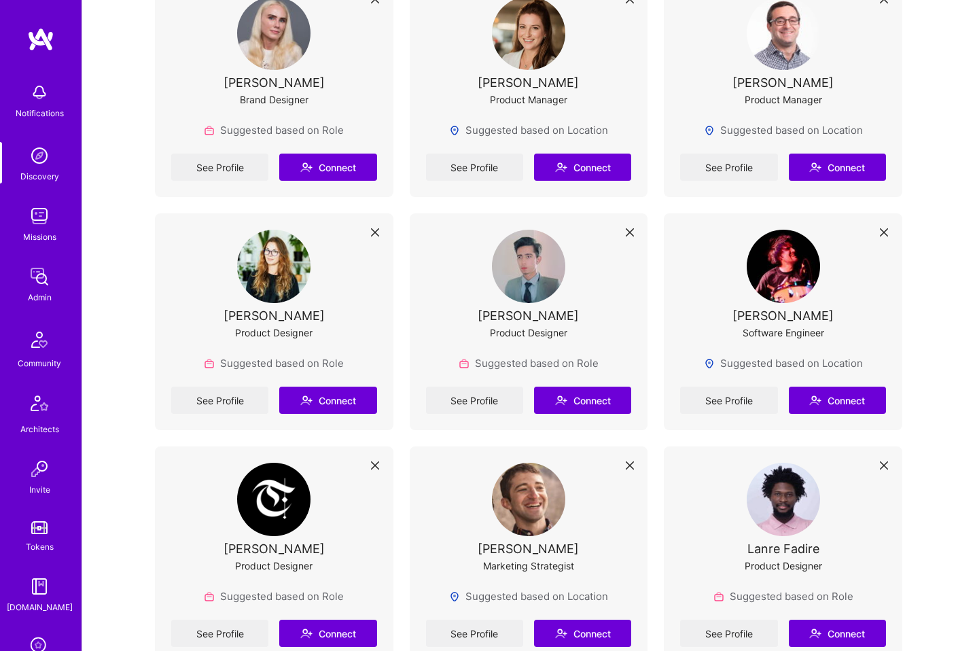
scroll to position [1549, 0]
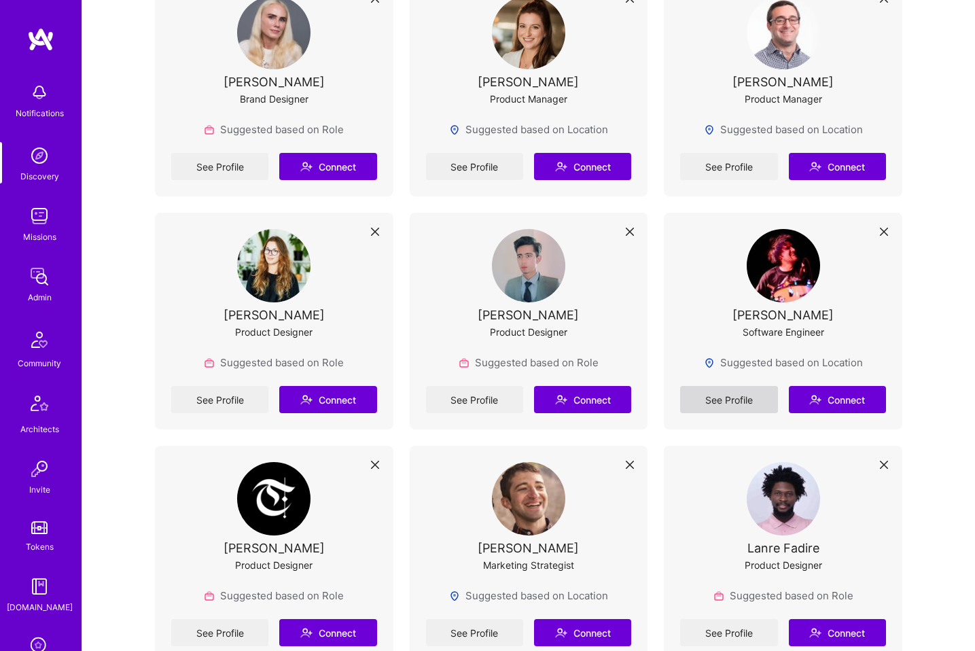
click at [729, 395] on link "See Profile" at bounding box center [728, 399] width 97 height 27
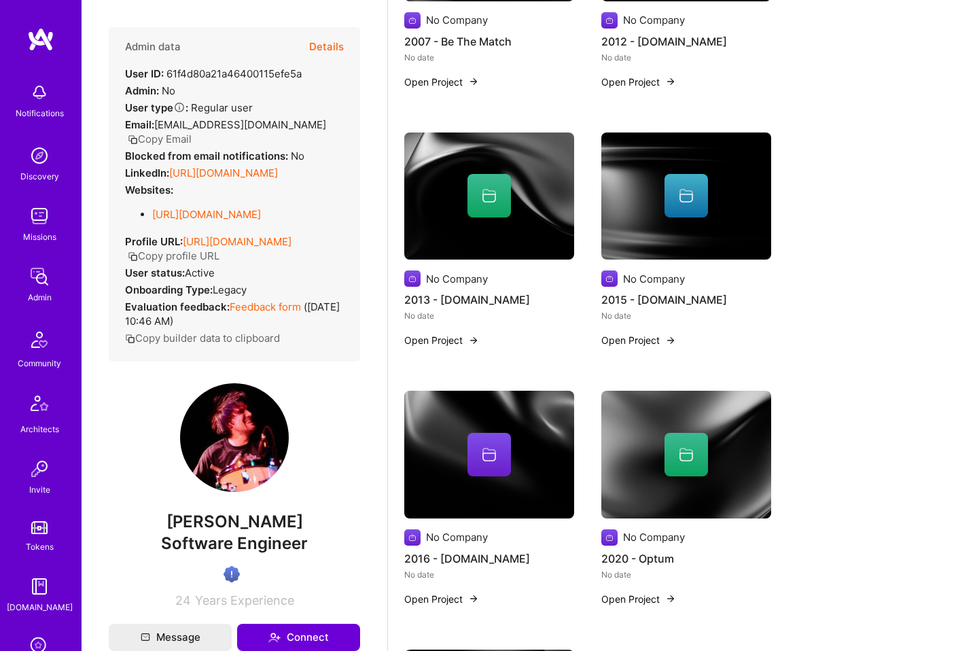
scroll to position [385, 0]
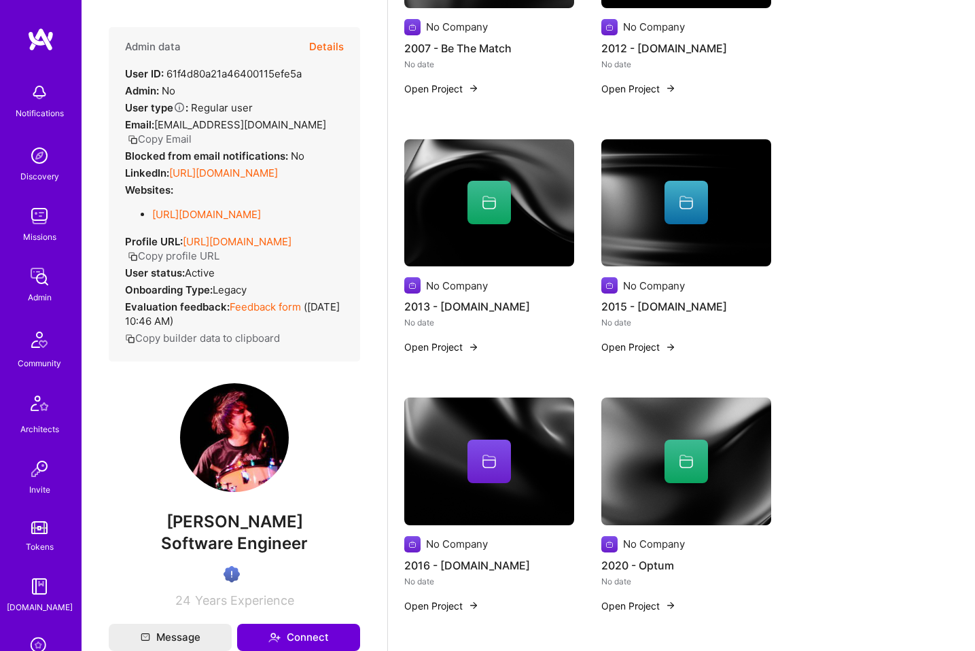
click at [272, 179] on link "[URL][DOMAIN_NAME]" at bounding box center [223, 172] width 109 height 13
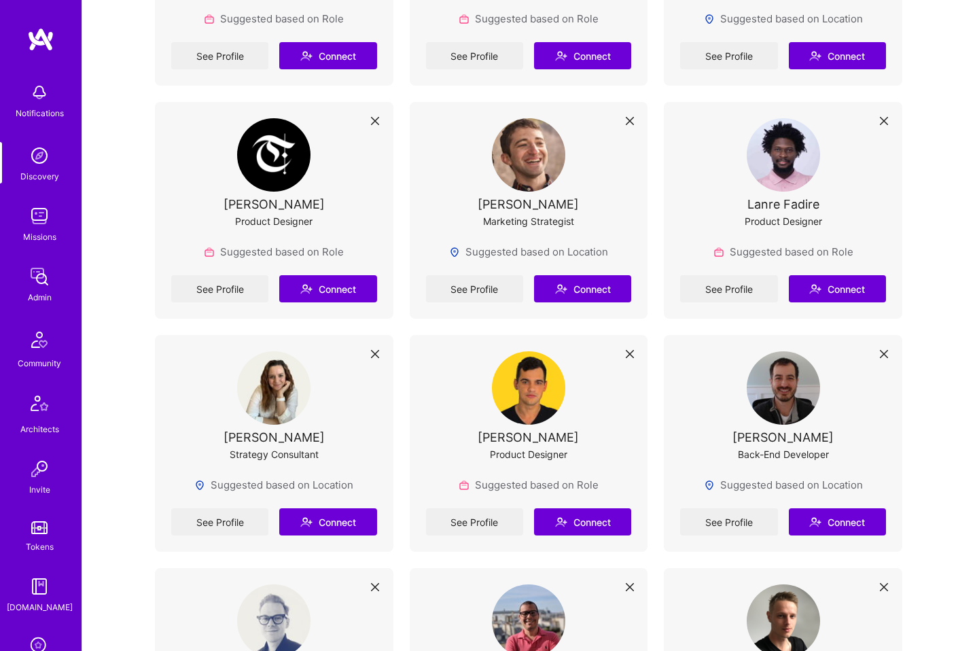
scroll to position [1929, 0]
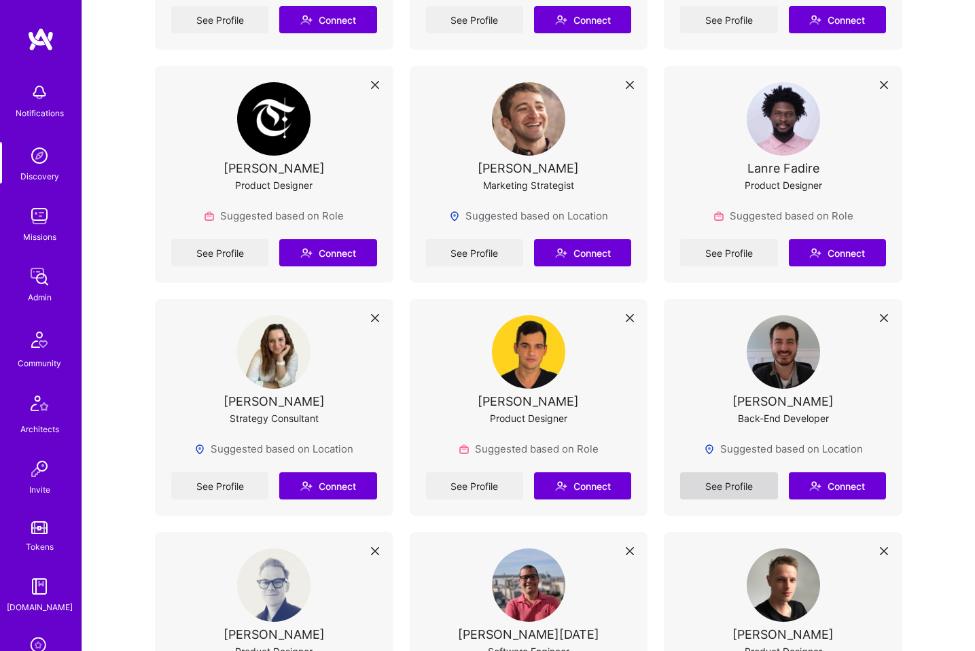
click at [736, 486] on link "See Profile" at bounding box center [728, 485] width 97 height 27
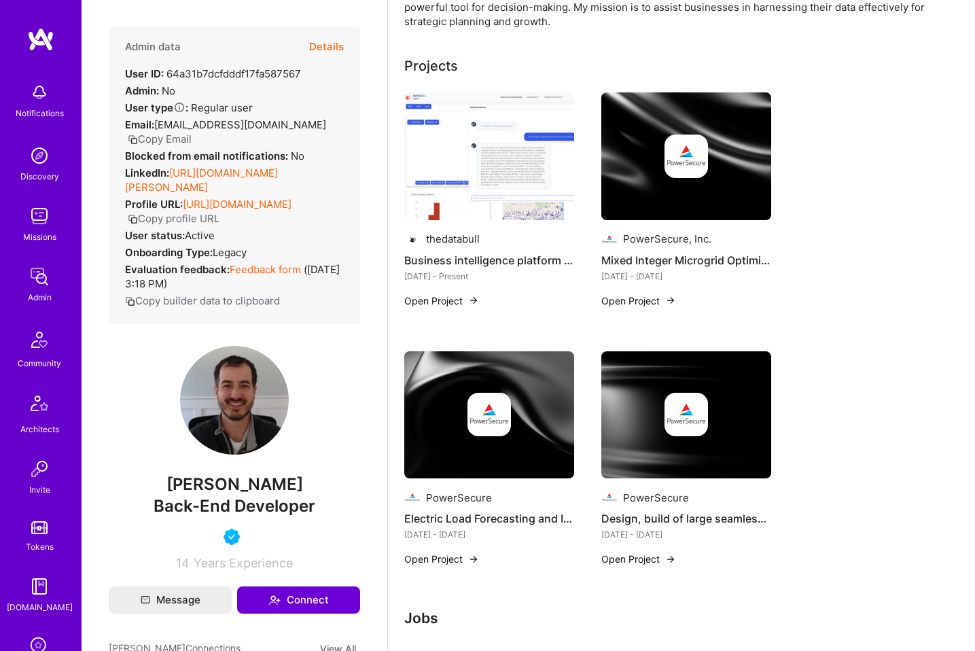
scroll to position [247, 0]
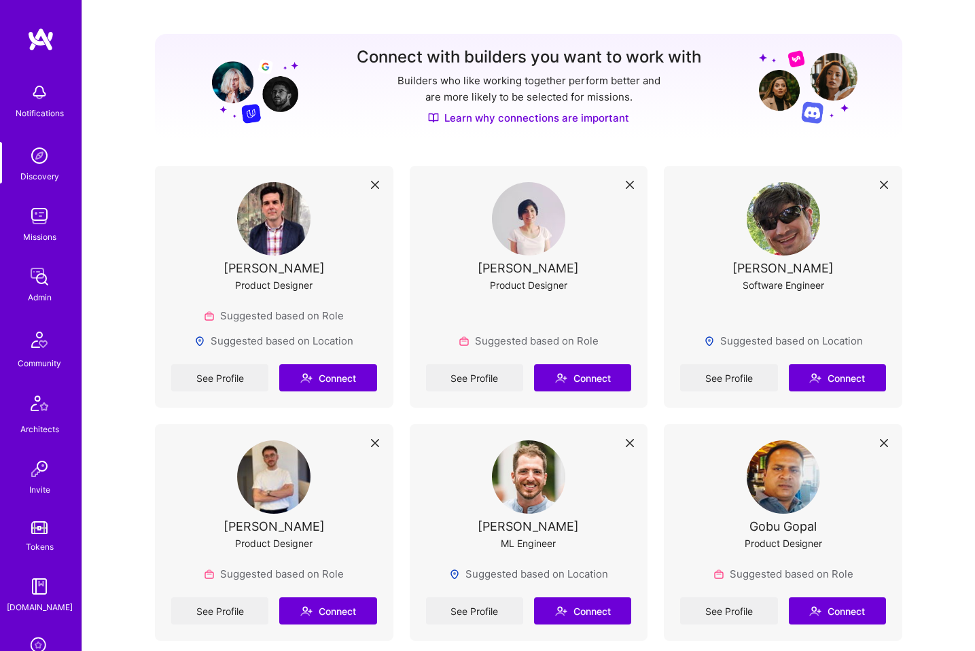
scroll to position [309, 0]
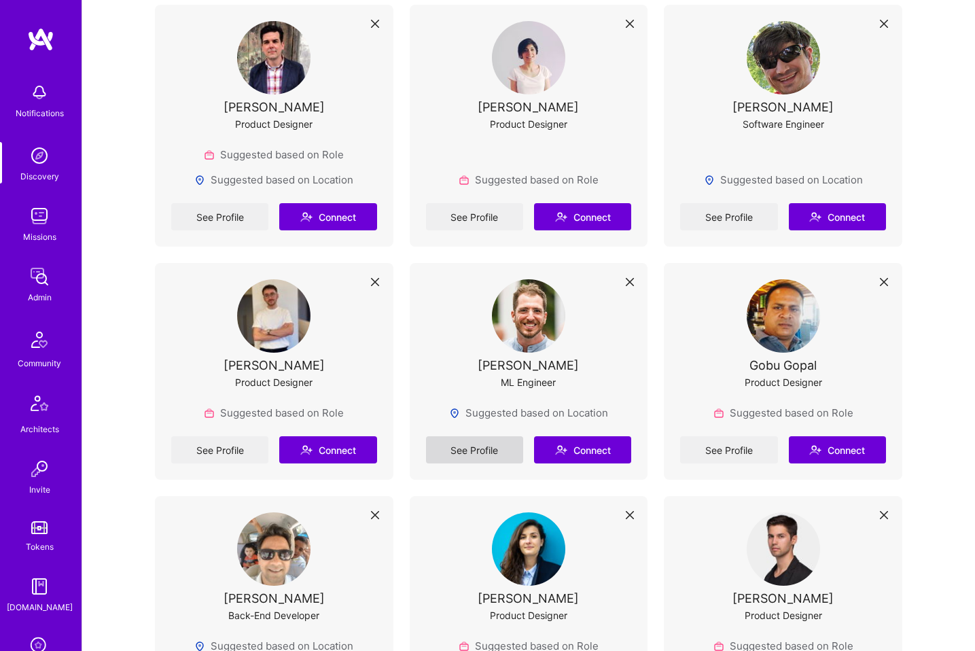
click at [476, 446] on link "See Profile" at bounding box center [474, 449] width 97 height 27
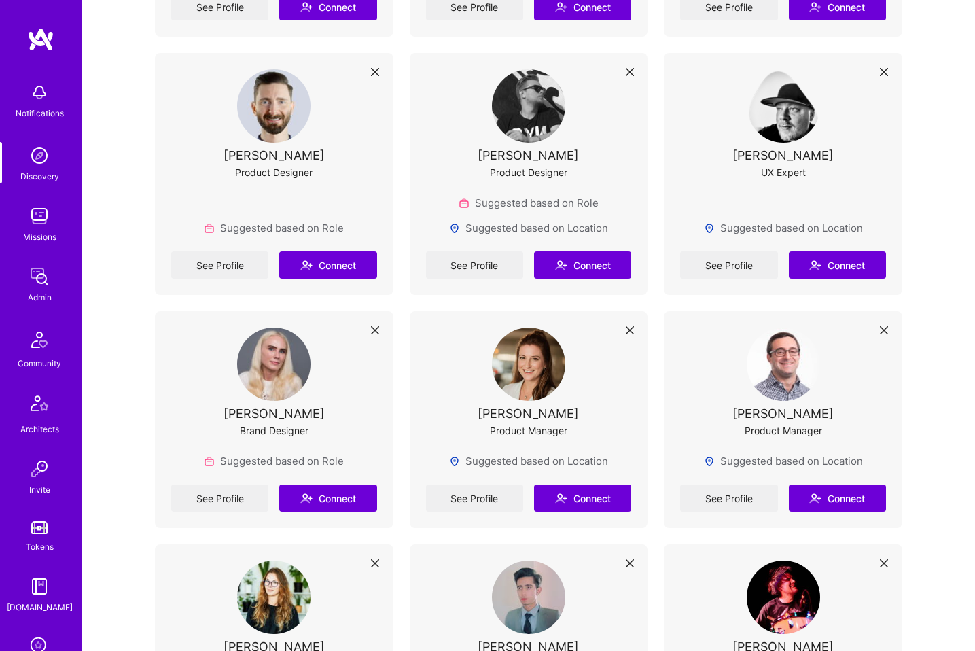
scroll to position [1326, 0]
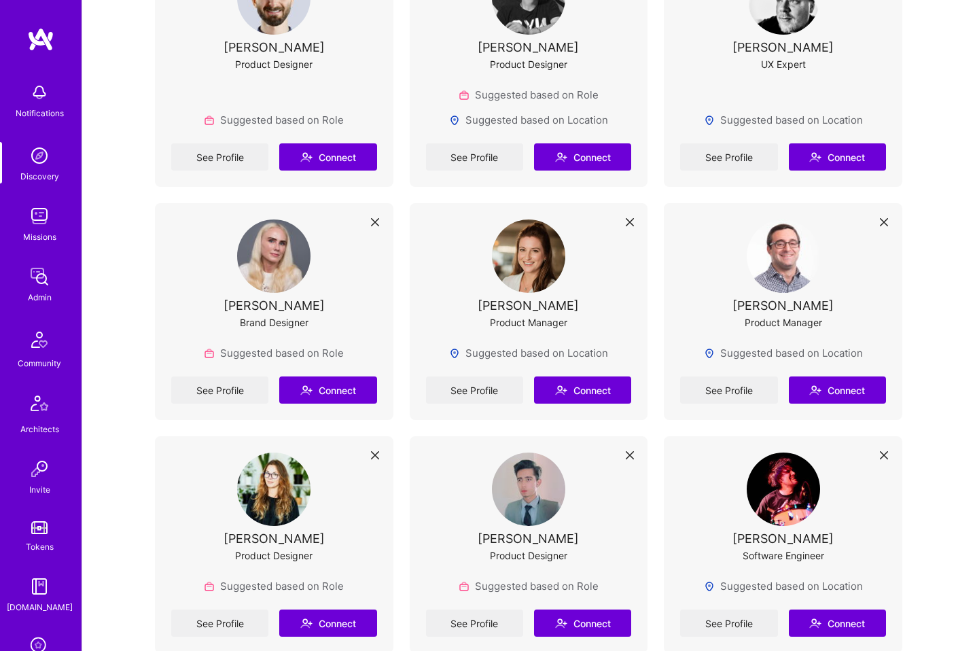
click at [453, 406] on div "[PERSON_NAME] Product Manager Suggested based on Location See Profile Connect" at bounding box center [529, 311] width 238 height 217
click at [453, 394] on link "See Profile" at bounding box center [474, 389] width 97 height 27
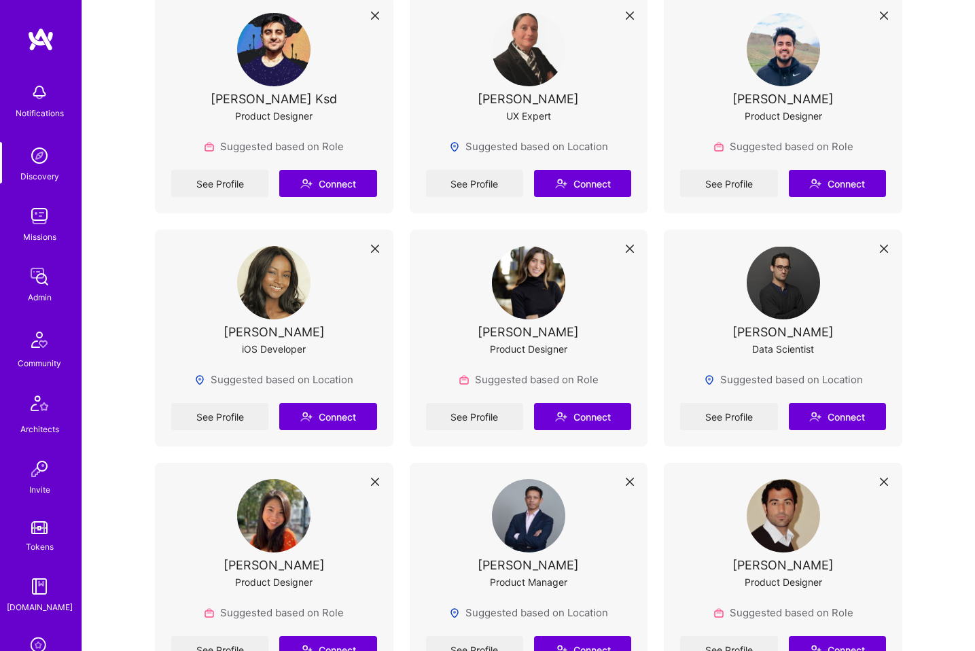
scroll to position [3015, 0]
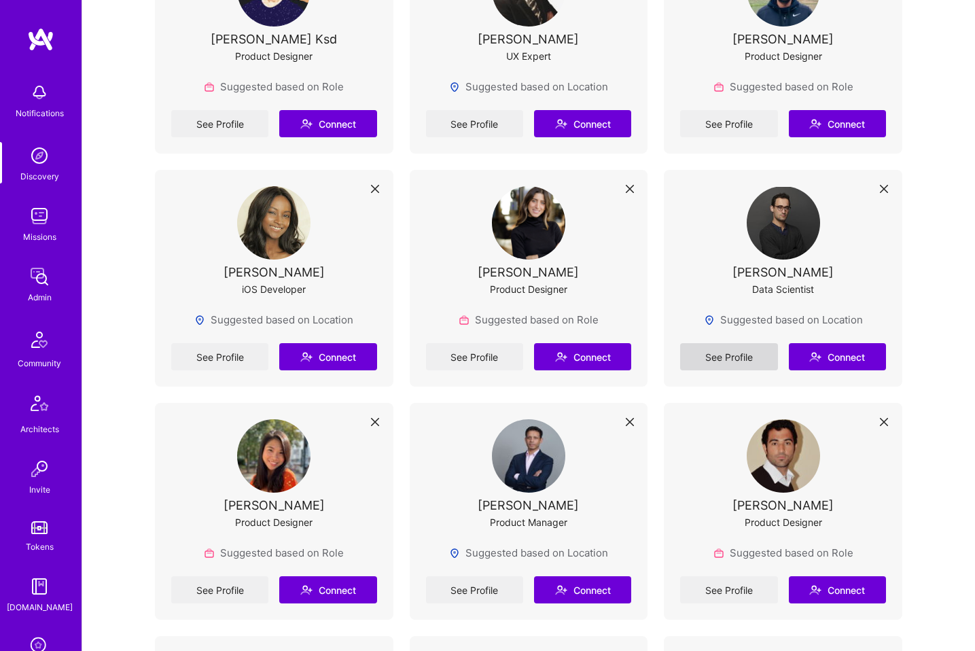
click at [698, 365] on link "See Profile" at bounding box center [728, 356] width 97 height 27
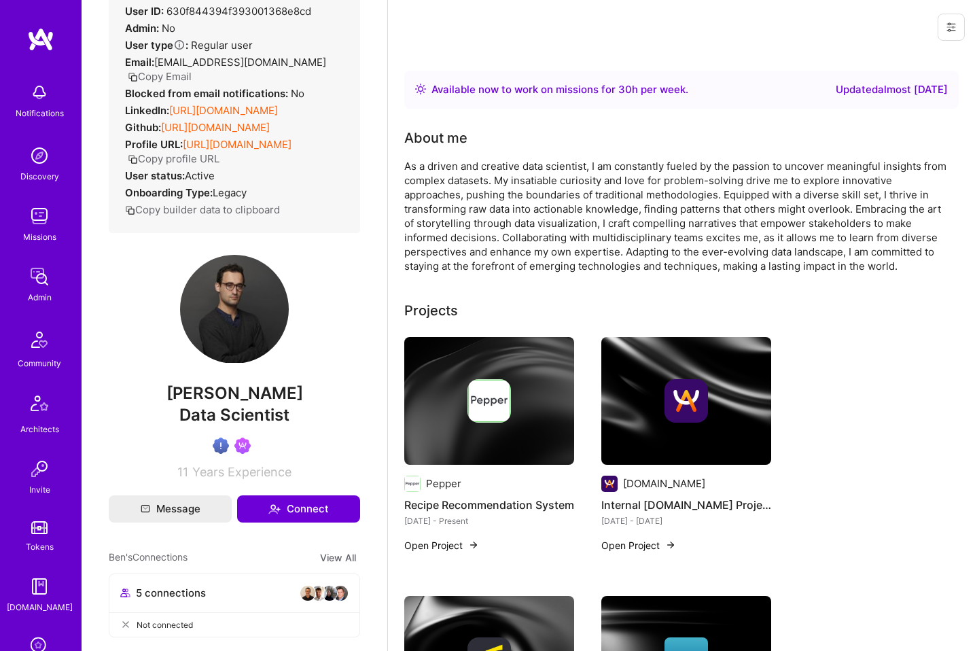
click at [278, 114] on link "[URL][DOMAIN_NAME]" at bounding box center [223, 110] width 109 height 13
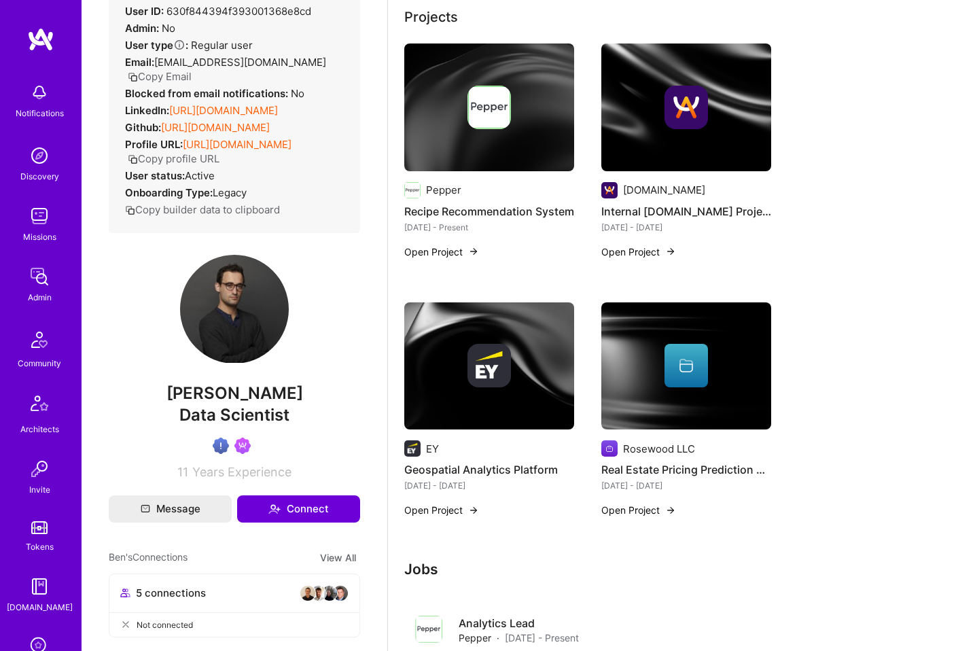
scroll to position [302, 0]
